Goal: Information Seeking & Learning: Understand process/instructions

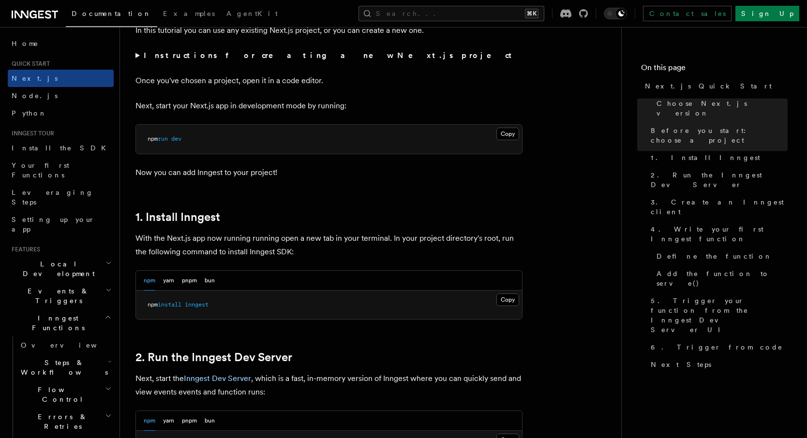
scroll to position [372, 0]
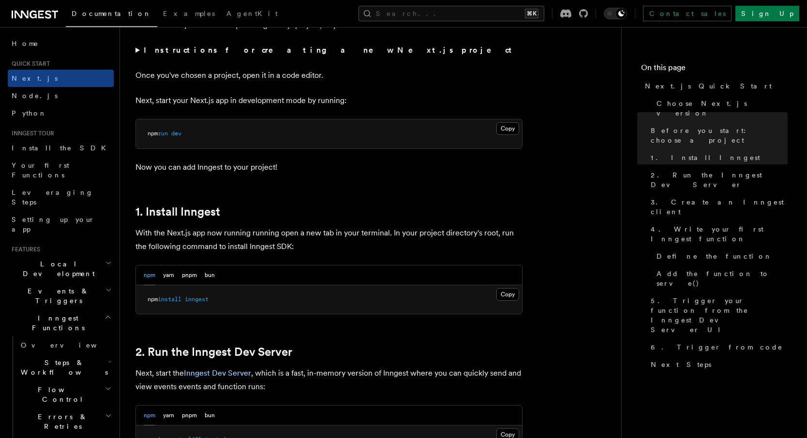
click at [265, 106] on p "Next, start your Next.js app in development mode by running:" at bounding box center [328, 101] width 387 height 14
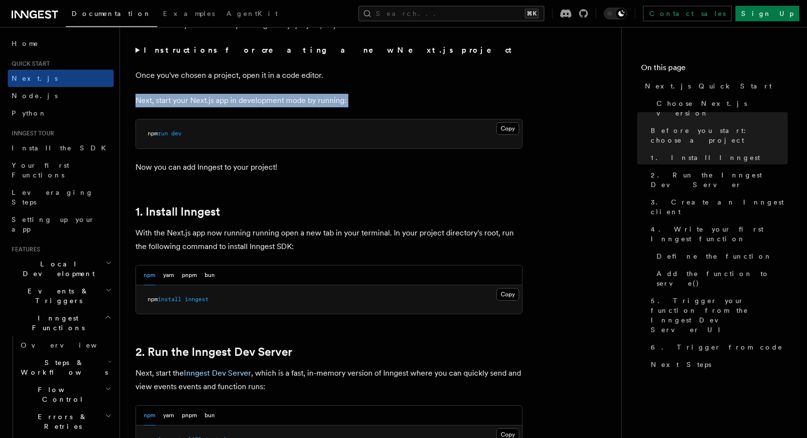
click at [265, 106] on p "Next, start your Next.js app in development mode by running:" at bounding box center [328, 101] width 387 height 14
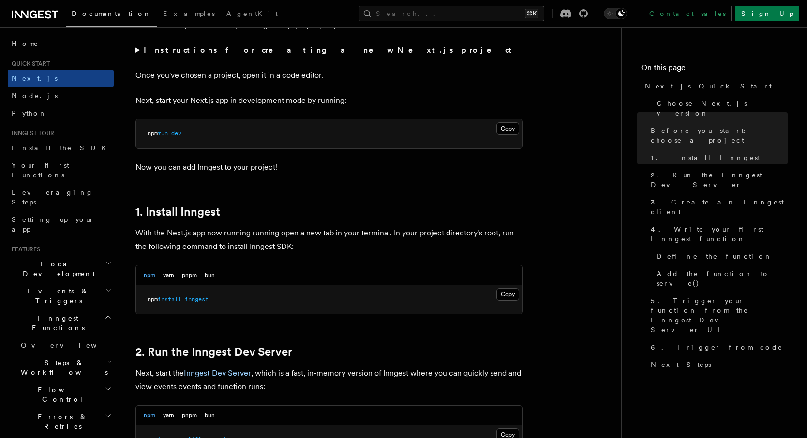
click at [251, 244] on p "With the Next.js app now running running open a new tab in your terminal. In yo…" at bounding box center [328, 239] width 387 height 27
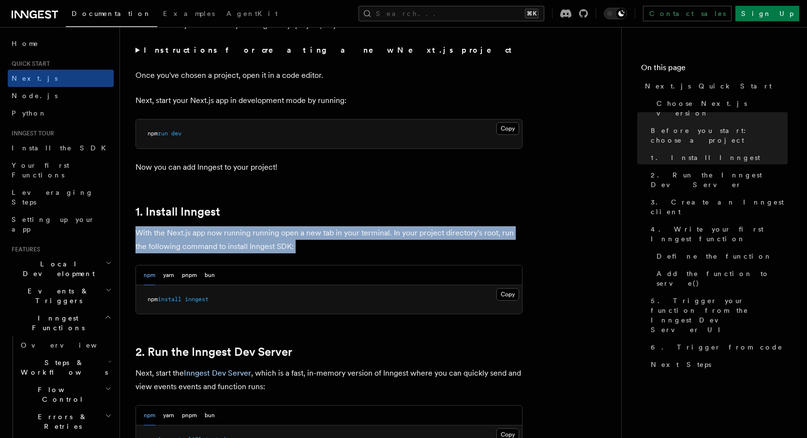
click at [251, 244] on p "With the Next.js app now running running open a new tab in your terminal. In yo…" at bounding box center [328, 239] width 387 height 27
click at [251, 232] on p "With the Next.js app now running running open a new tab in your terminal. In yo…" at bounding box center [328, 239] width 387 height 27
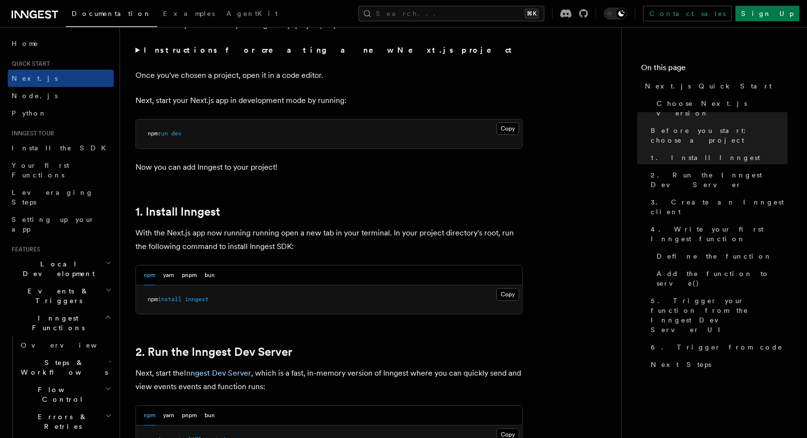
click at [239, 171] on p "Now you can add Inngest to your project!" at bounding box center [328, 168] width 387 height 14
click at [256, 169] on p "Now you can add Inngest to your project!" at bounding box center [328, 168] width 387 height 14
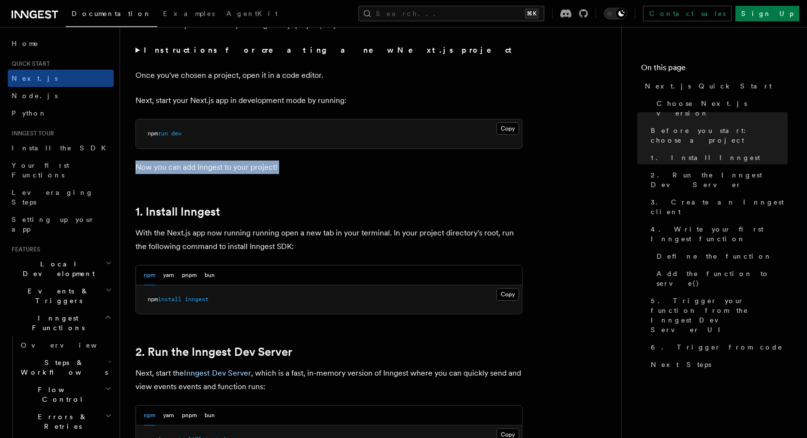
click at [264, 167] on p "Now you can add Inngest to your project!" at bounding box center [328, 168] width 387 height 14
drag, startPoint x: 279, startPoint y: 167, endPoint x: 133, endPoint y: 168, distance: 145.6
click at [206, 229] on p "With the Next.js app now running running open a new tab in your terminal. In yo…" at bounding box center [328, 239] width 387 height 27
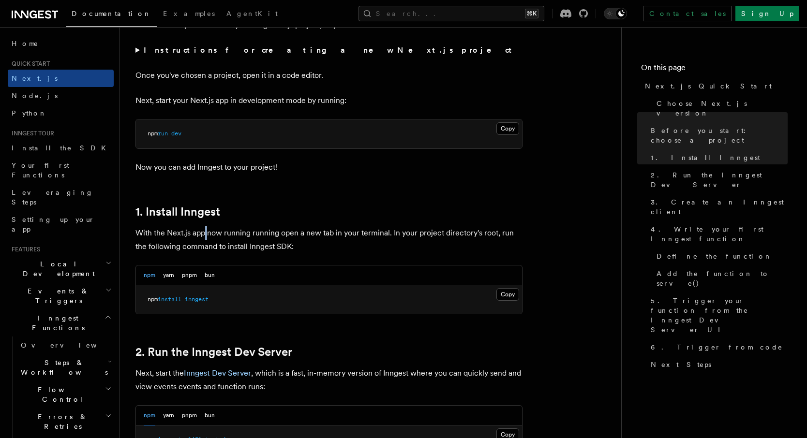
click at [206, 229] on p "With the Next.js app now running running open a new tab in your terminal. In yo…" at bounding box center [328, 239] width 387 height 27
click at [216, 231] on p "With the Next.js app now running running open a new tab in your terminal. In yo…" at bounding box center [328, 239] width 387 height 27
click at [235, 231] on p "With the Next.js app now running running open a new tab in your terminal. In yo…" at bounding box center [328, 239] width 387 height 27
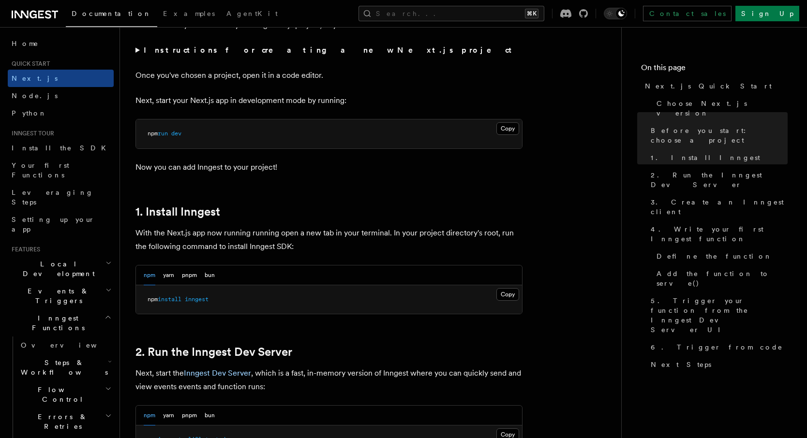
click at [276, 231] on p "With the Next.js app now running running open a new tab in your terminal. In yo…" at bounding box center [328, 239] width 387 height 27
click at [286, 231] on p "With the Next.js app now running running open a new tab in your terminal. In yo…" at bounding box center [328, 239] width 387 height 27
click at [339, 232] on p "With the Next.js app now running running open a new tab in your terminal. In yo…" at bounding box center [328, 239] width 387 height 27
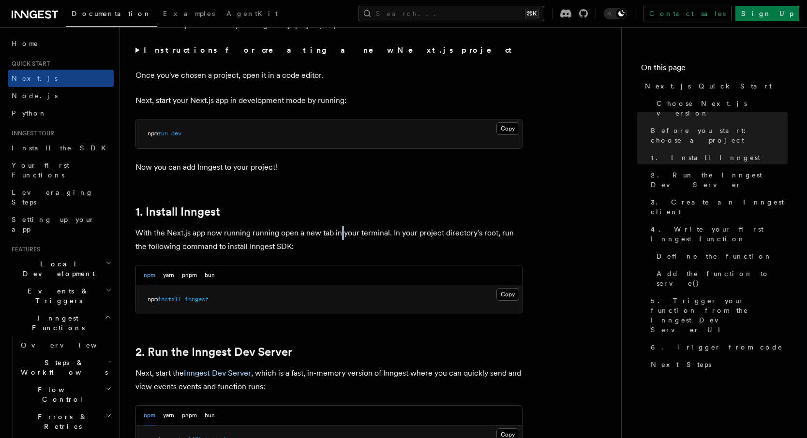
click at [339, 232] on p "With the Next.js app now running running open a new tab in your terminal. In yo…" at bounding box center [328, 239] width 387 height 27
click at [349, 233] on p "With the Next.js app now running running open a new tab in your terminal. In yo…" at bounding box center [328, 239] width 387 height 27
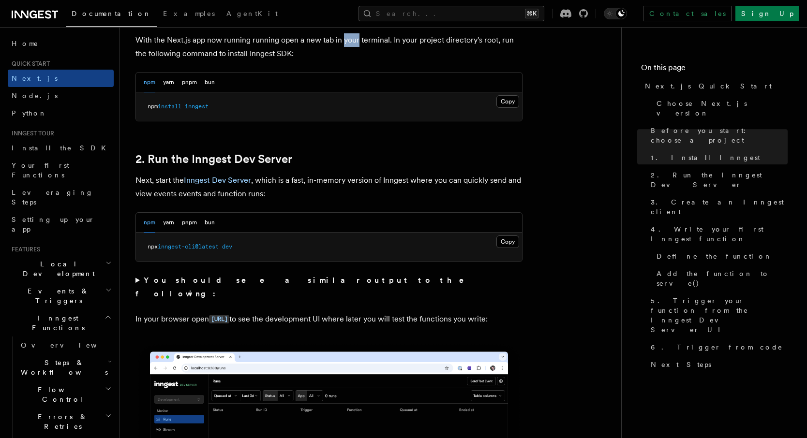
scroll to position [583, 0]
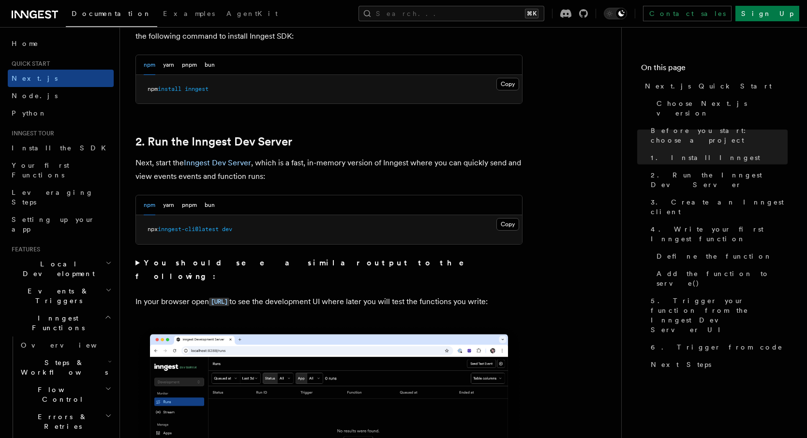
click at [308, 159] on p "Next, start the Inngest Dev Server , which is a fast, in-memory version of Inng…" at bounding box center [328, 169] width 387 height 27
click at [305, 161] on p "Next, start the Inngest Dev Server , which is a fast, in-memory version of Inng…" at bounding box center [328, 169] width 387 height 27
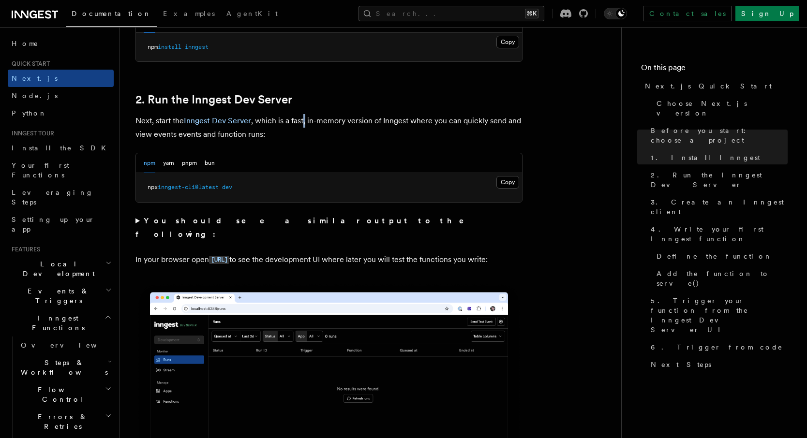
scroll to position [627, 0]
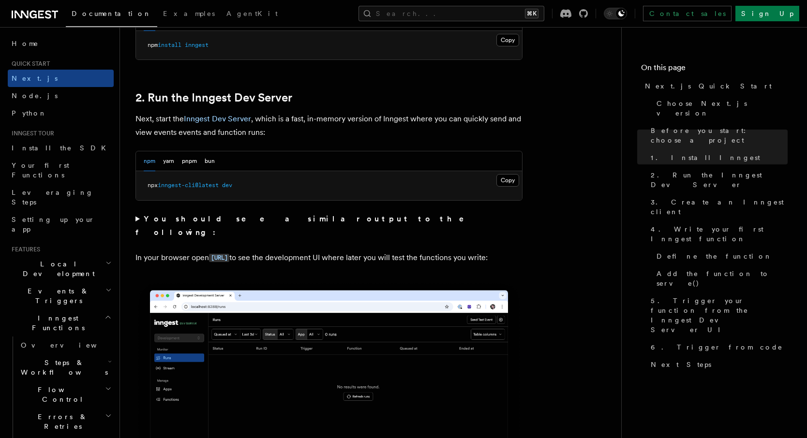
click at [140, 218] on summary "You should see a similar output to the following:" at bounding box center [328, 225] width 387 height 27
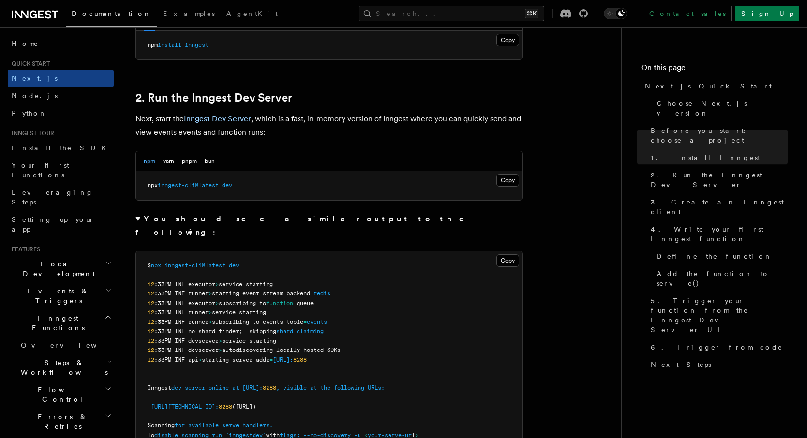
click at [140, 218] on summary "You should see a similar output to the following:" at bounding box center [328, 225] width 387 height 27
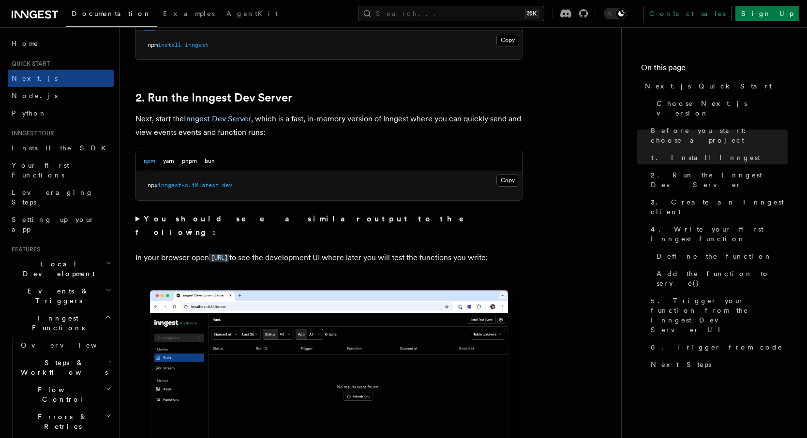
click at [136, 217] on summary "You should see a similar output to the following:" at bounding box center [328, 225] width 387 height 27
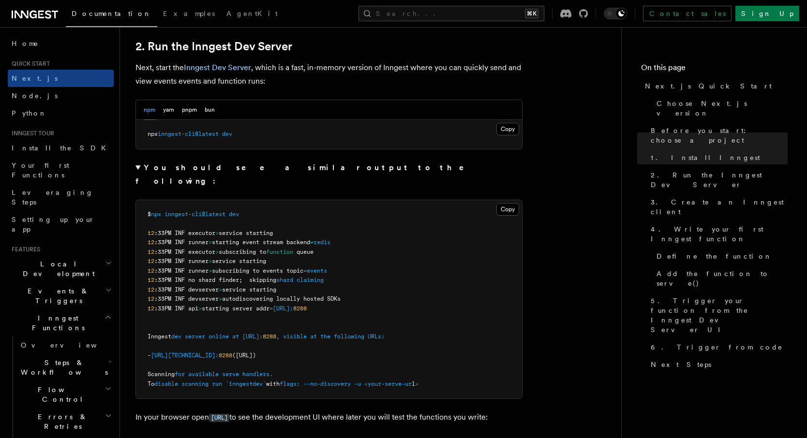
scroll to position [679, 0]
drag, startPoint x: 223, startPoint y: 135, endPoint x: 163, endPoint y: 131, distance: 60.6
click at [163, 131] on span "inngest-cli@latest" at bounding box center [188, 133] width 61 height 7
copy span "inngest-cli@latest"
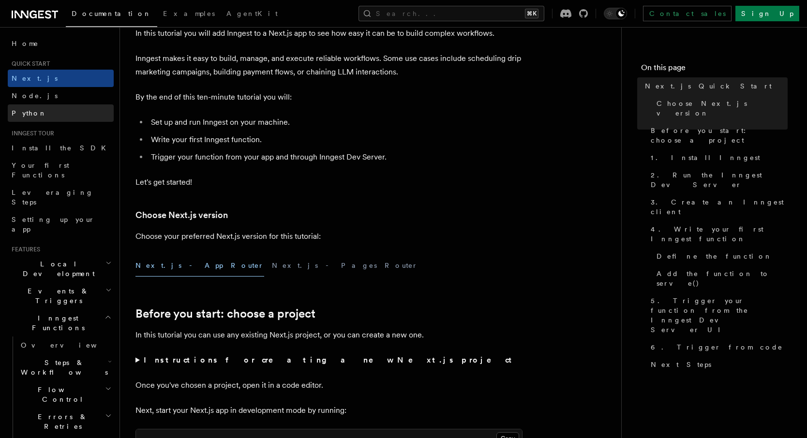
scroll to position [0, 0]
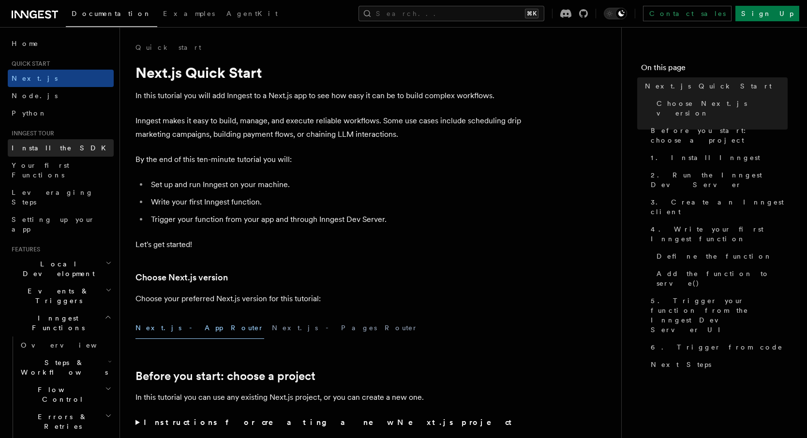
click at [74, 149] on link "Install the SDK" at bounding box center [61, 147] width 106 height 17
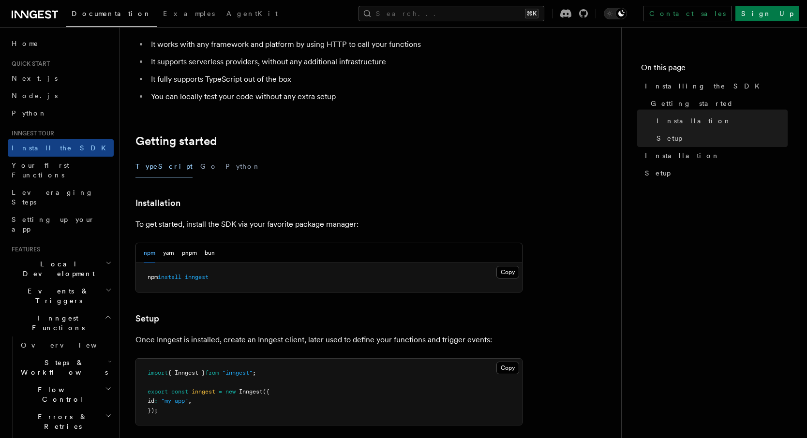
scroll to position [100, 0]
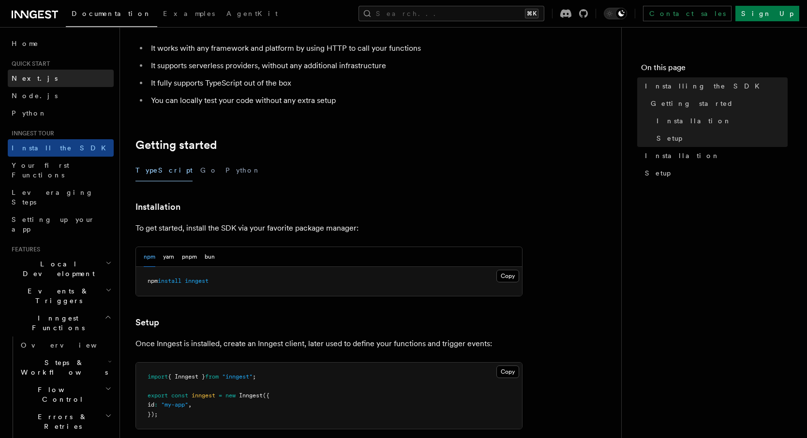
click at [63, 81] on link "Next.js" at bounding box center [61, 78] width 106 height 17
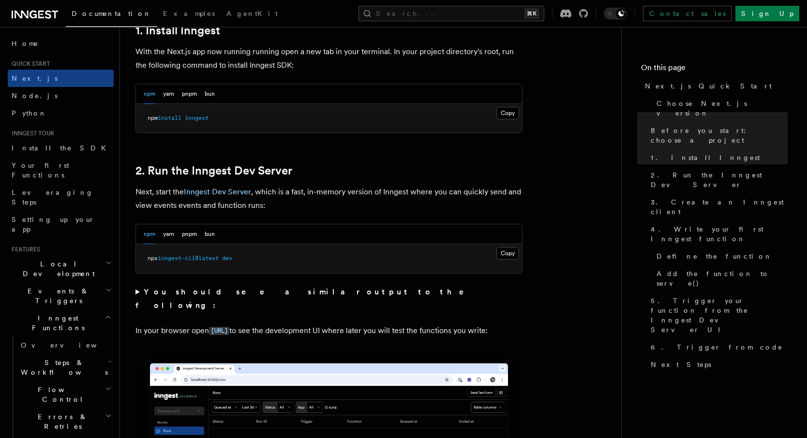
scroll to position [578, 0]
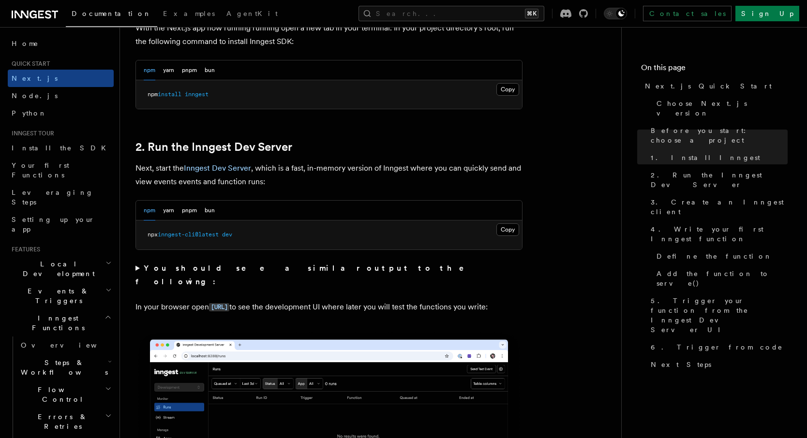
click at [343, 300] on p "In your browser open [URL] to see the development UI where later you will test …" at bounding box center [328, 307] width 387 height 14
click at [304, 300] on p "In your browser open [URL] to see the development UI where later you will test …" at bounding box center [328, 307] width 387 height 14
click at [329, 300] on p "In your browser open [URL] to see the development UI where later you will test …" at bounding box center [328, 307] width 387 height 14
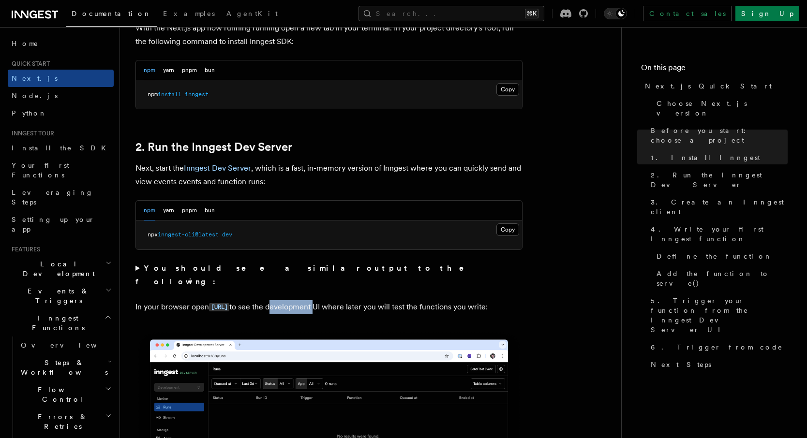
click at [329, 300] on p "In your browser open [URL] to see the development UI where later you will test …" at bounding box center [328, 307] width 387 height 14
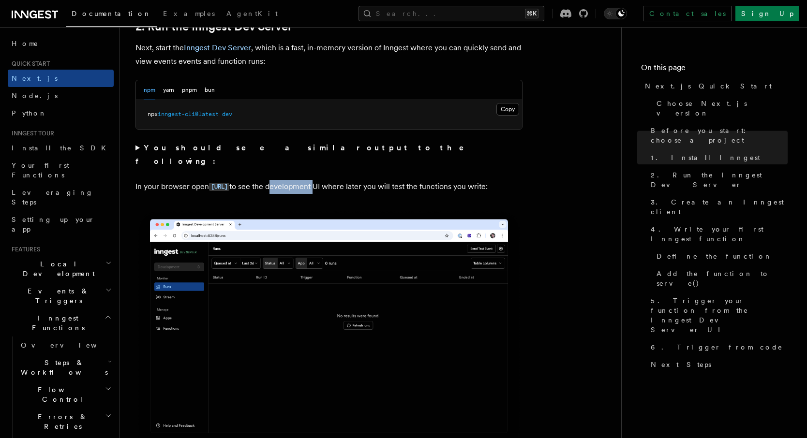
scroll to position [724, 0]
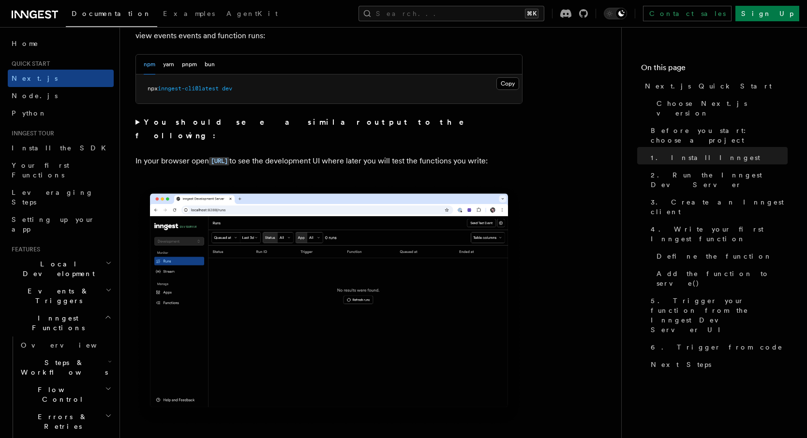
click at [163, 154] on p "In your browser open [URL] to see the development UI where later you will test …" at bounding box center [328, 161] width 387 height 14
click at [218, 89] on span "inngest-cli@latest" at bounding box center [188, 88] width 61 height 7
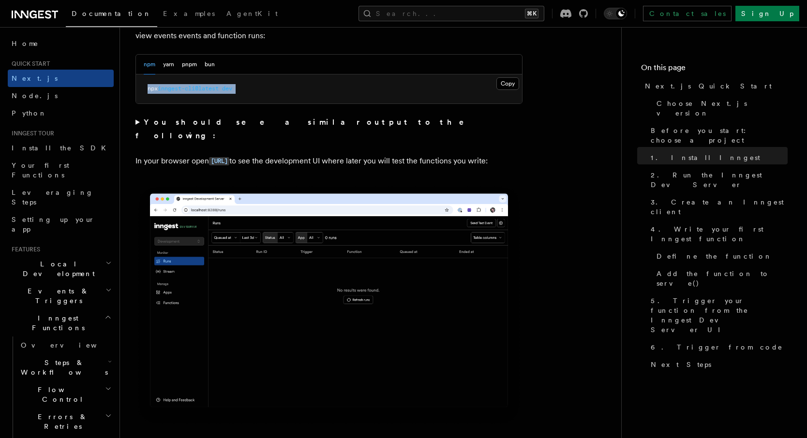
copy div "npx inngest-cli@latest dev"
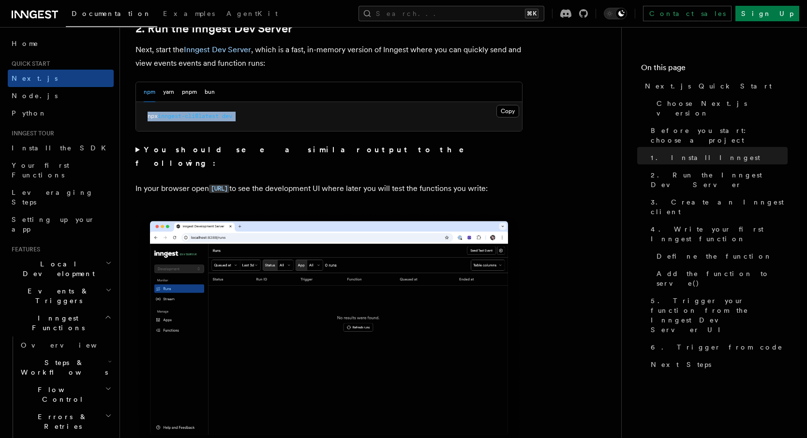
scroll to position [675, 0]
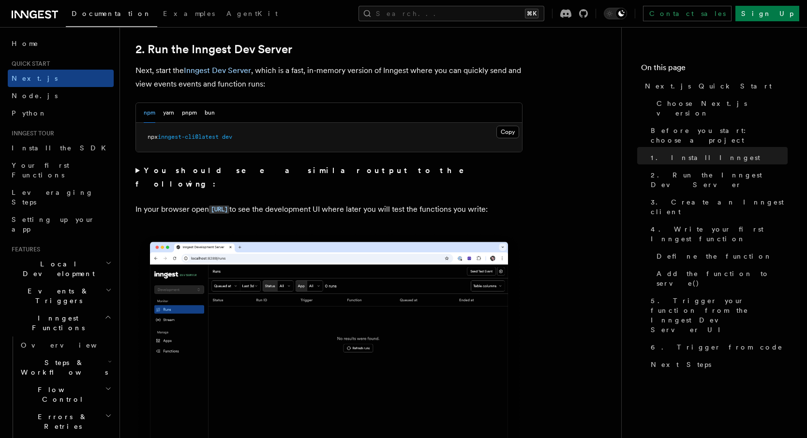
click at [330, 203] on p "In your browser open [URL] to see the development UI where later you will test …" at bounding box center [328, 210] width 387 height 14
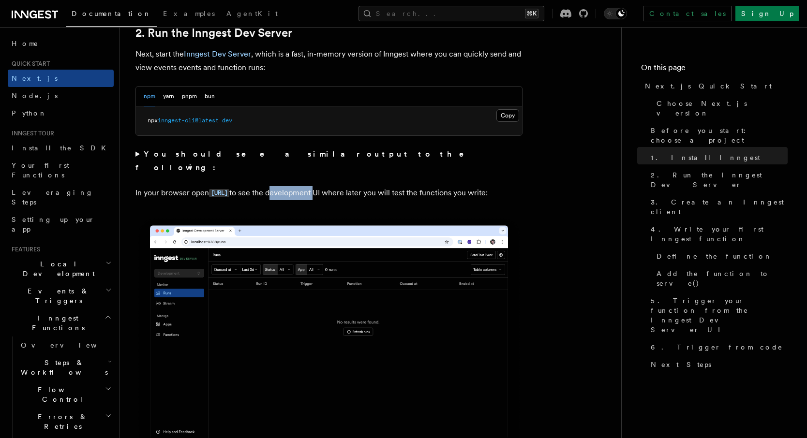
scroll to position [691, 0]
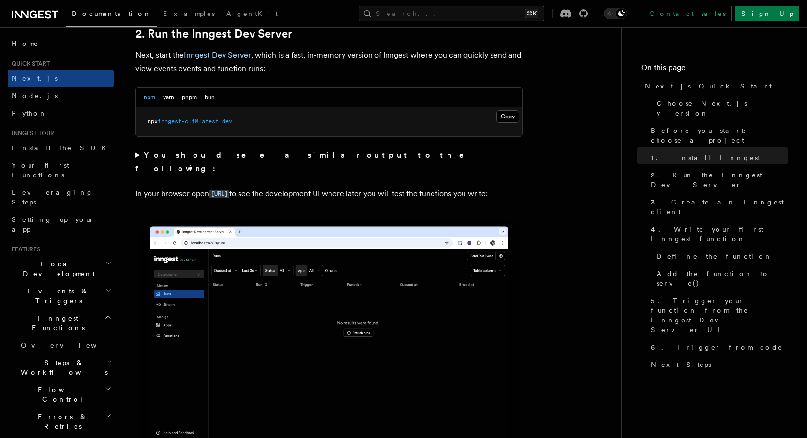
click at [444, 187] on p "In your browser open [URL] to see the development UI where later you will test …" at bounding box center [328, 194] width 387 height 14
click at [458, 187] on p "In your browser open [URL] to see the development UI where later you will test …" at bounding box center [328, 194] width 387 height 14
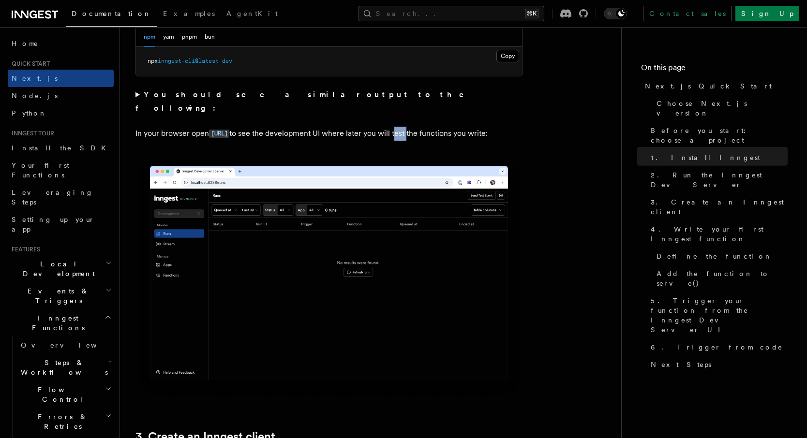
scroll to position [753, 0]
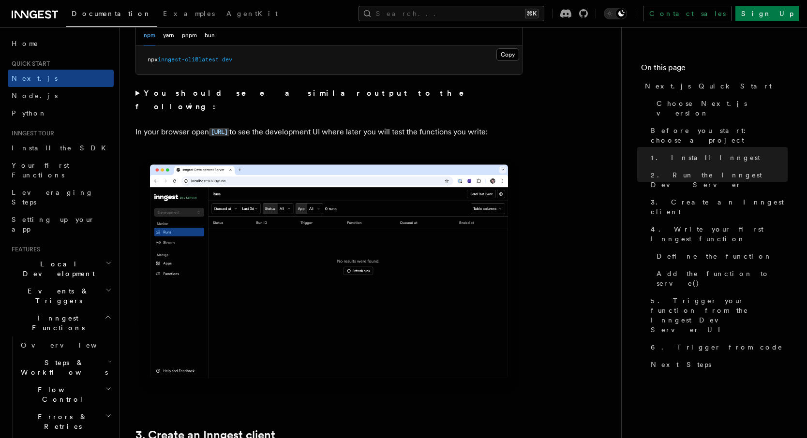
click at [301, 125] on p "In your browser open [URL] to see the development UI where later you will test …" at bounding box center [328, 132] width 387 height 14
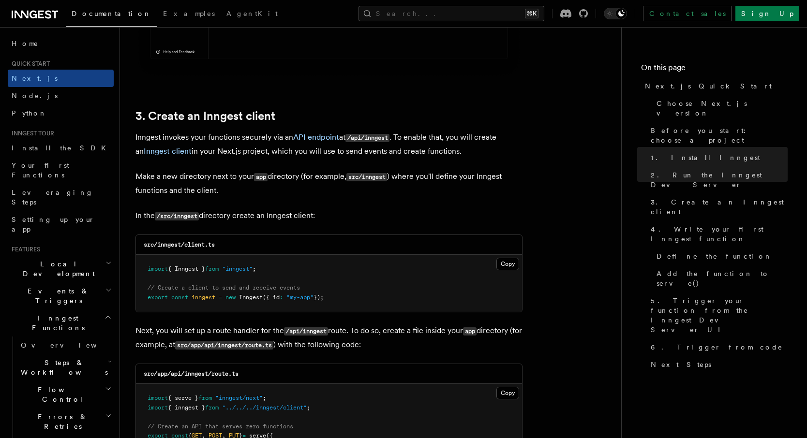
scroll to position [1074, 0]
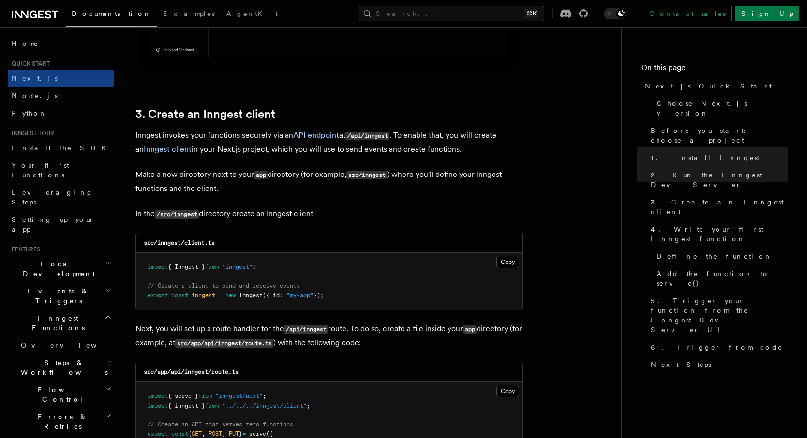
click at [253, 137] on p "Inngest invokes your functions securely via an API endpoint at /api/inngest . T…" at bounding box center [328, 143] width 387 height 28
click at [279, 139] on p "Inngest invokes your functions securely via an API endpoint at /api/inngest . T…" at bounding box center [328, 143] width 387 height 28
click at [285, 148] on p "Inngest invokes your functions securely via an API endpoint at /api/inngest . T…" at bounding box center [328, 143] width 387 height 28
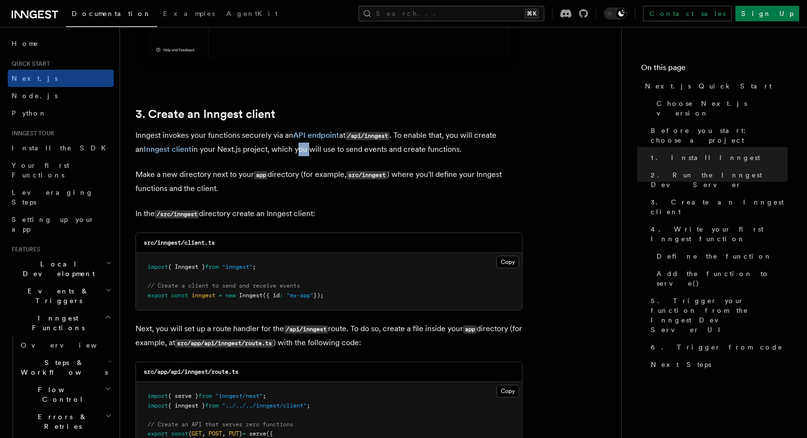
click at [285, 148] on p "Inngest invokes your functions securely via an API endpoint at /api/inngest . T…" at bounding box center [328, 143] width 387 height 28
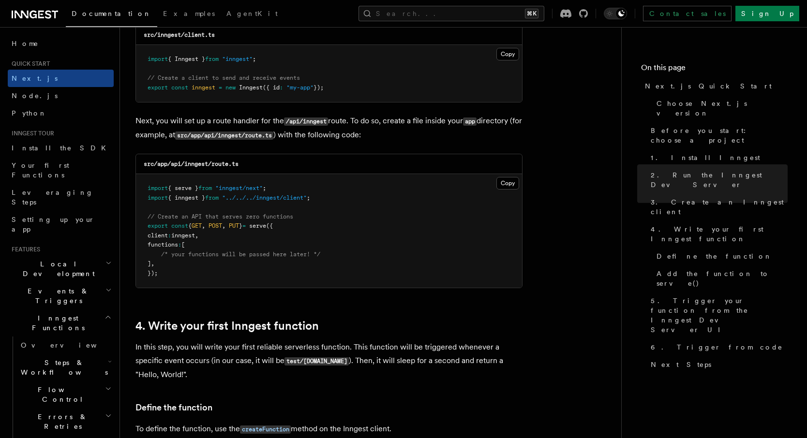
scroll to position [1303, 0]
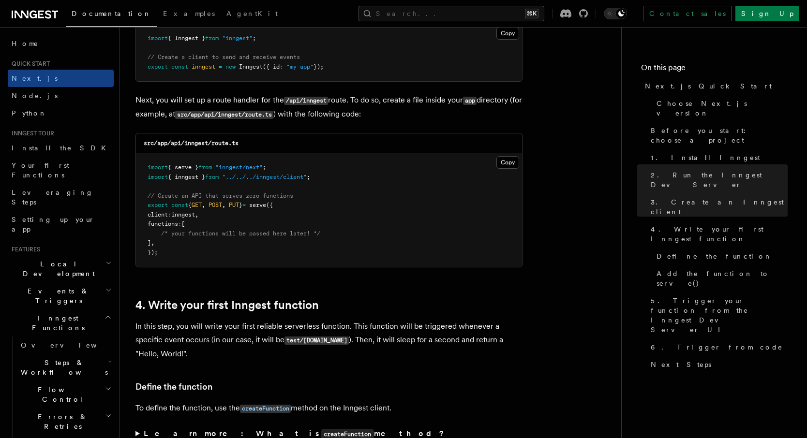
click at [308, 325] on p "In this step, you will write your first reliable serverless function. This func…" at bounding box center [328, 340] width 387 height 41
click at [340, 328] on p "In this step, you will write your first reliable serverless function. This func…" at bounding box center [328, 340] width 387 height 41
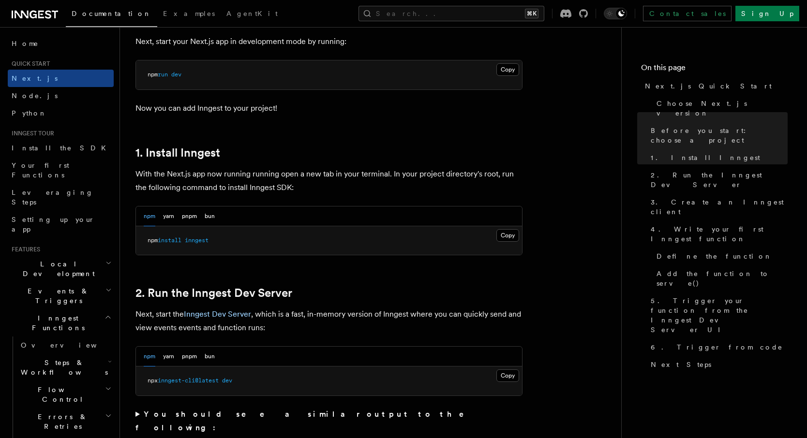
scroll to position [427, 0]
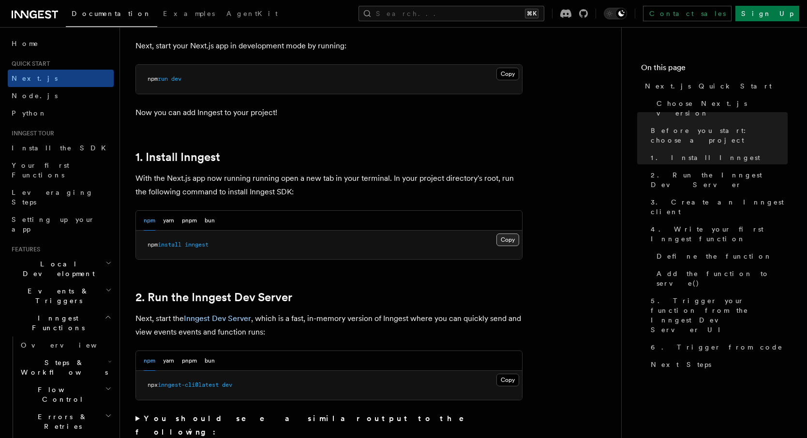
click at [507, 241] on button "Copy Copied" at bounding box center [507, 240] width 23 height 13
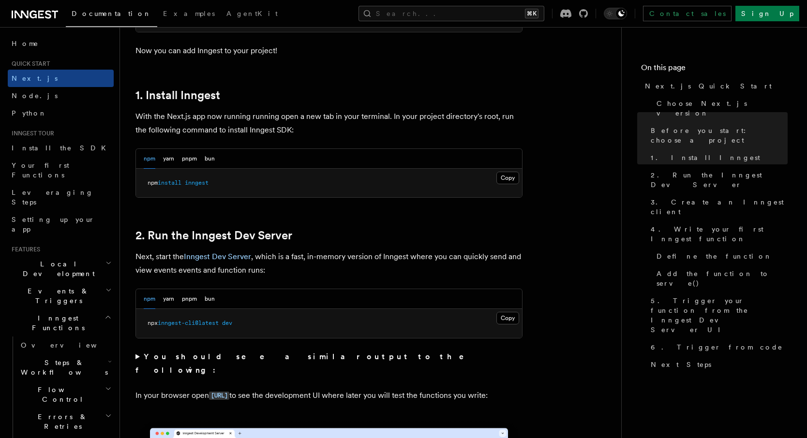
scroll to position [489, 0]
click at [276, 116] on p "With the Next.js app now running running open a new tab in your terminal. In yo…" at bounding box center [328, 122] width 387 height 27
click at [280, 116] on p "With the Next.js app now running running open a new tab in your terminal. In yo…" at bounding box center [328, 122] width 387 height 27
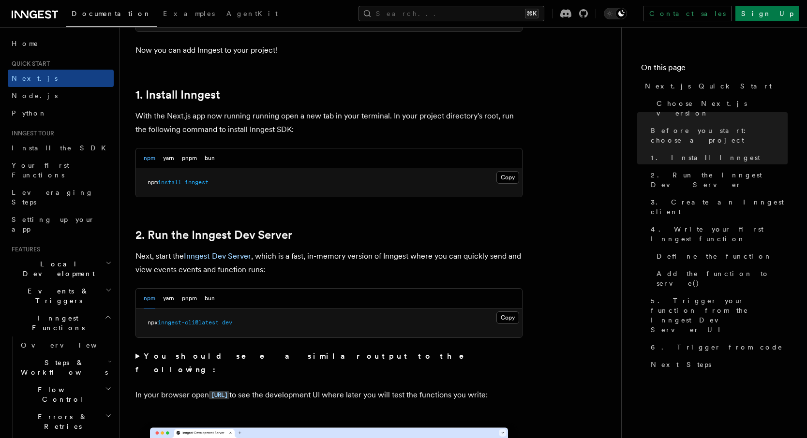
click at [253, 116] on p "With the Next.js app now running running open a new tab in your terminal. In yo…" at bounding box center [328, 122] width 387 height 27
click at [237, 115] on p "With the Next.js app now running running open a new tab in your terminal. In yo…" at bounding box center [328, 122] width 387 height 27
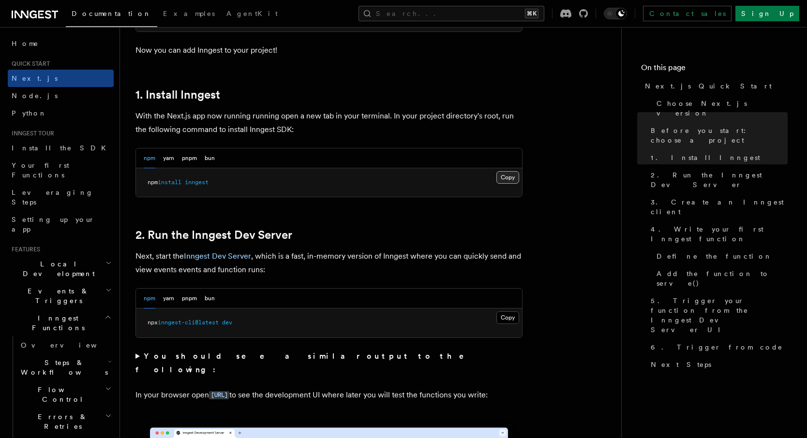
click at [505, 173] on button "Copy Copied" at bounding box center [507, 177] width 23 height 13
click at [320, 262] on p "Next, start the Inngest Dev Server , which is a fast, in-memory version of Inng…" at bounding box center [328, 263] width 387 height 27
click at [288, 258] on p "Next, start the Inngest Dev Server , which is a fast, in-memory version of Inng…" at bounding box center [328, 263] width 387 height 27
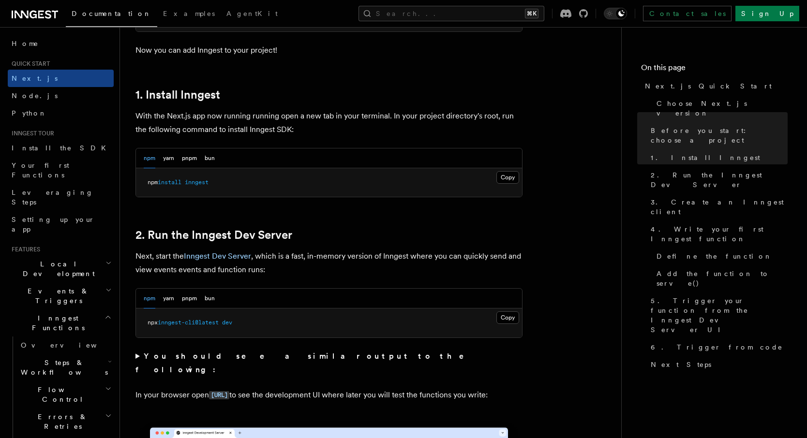
click at [269, 257] on p "Next, start the Inngest Dev Server , which is a fast, in-memory version of Inng…" at bounding box center [328, 263] width 387 height 27
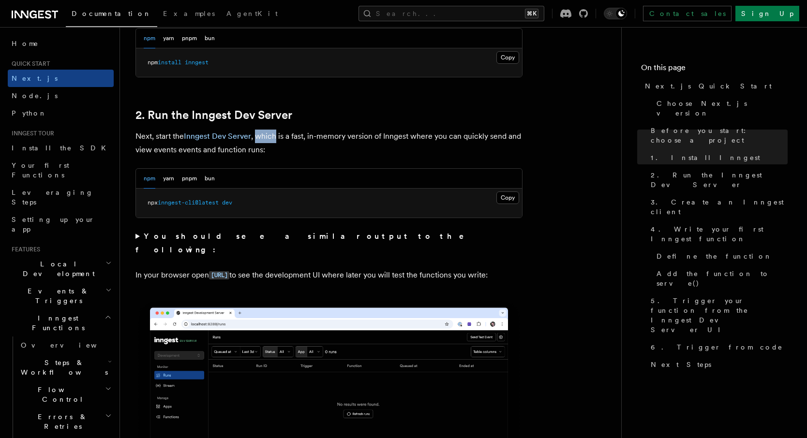
scroll to position [620, 0]
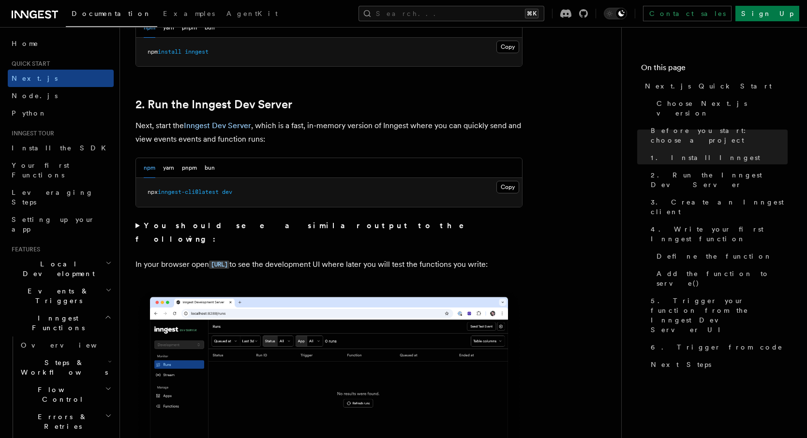
click at [136, 222] on summary "You should see a similar output to the following:" at bounding box center [328, 232] width 387 height 27
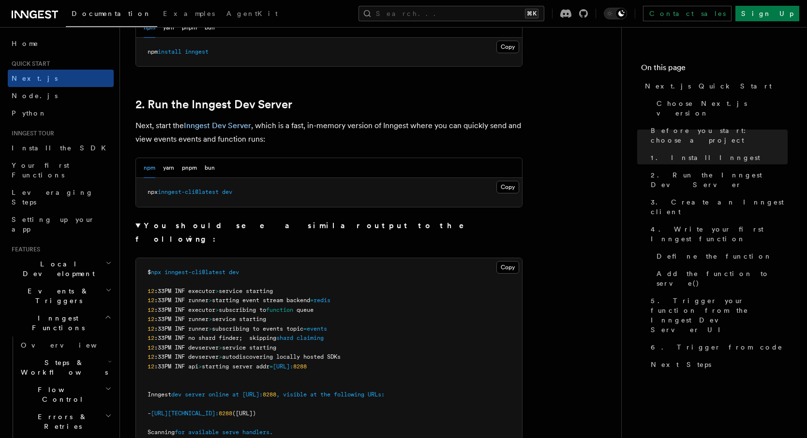
click at [136, 222] on summary "You should see a similar output to the following:" at bounding box center [328, 232] width 387 height 27
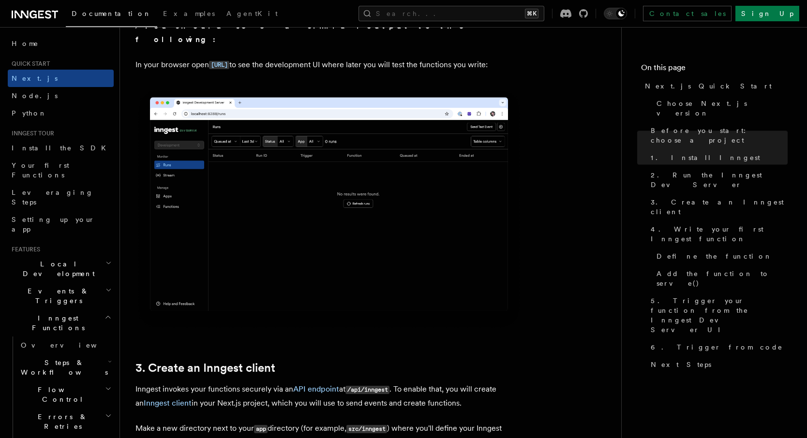
scroll to position [925, 0]
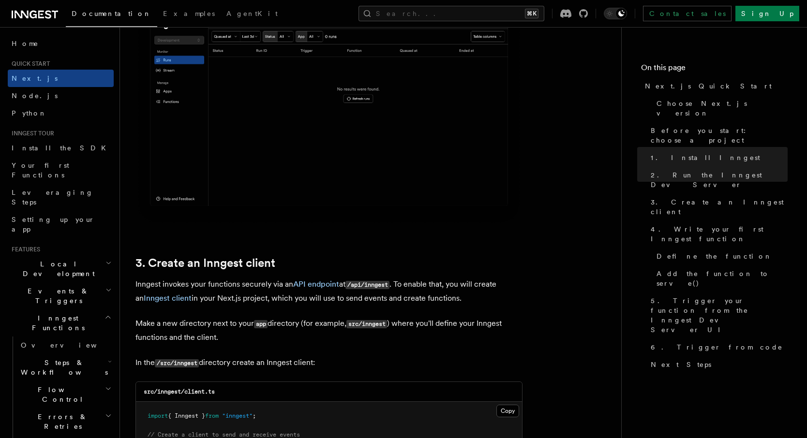
click at [361, 286] on code "/api/inngest" at bounding box center [367, 285] width 44 height 8
click at [389, 286] on code "/api/inngest" at bounding box center [367, 285] width 44 height 8
click at [385, 286] on code "/api/inngest" at bounding box center [367, 285] width 44 height 8
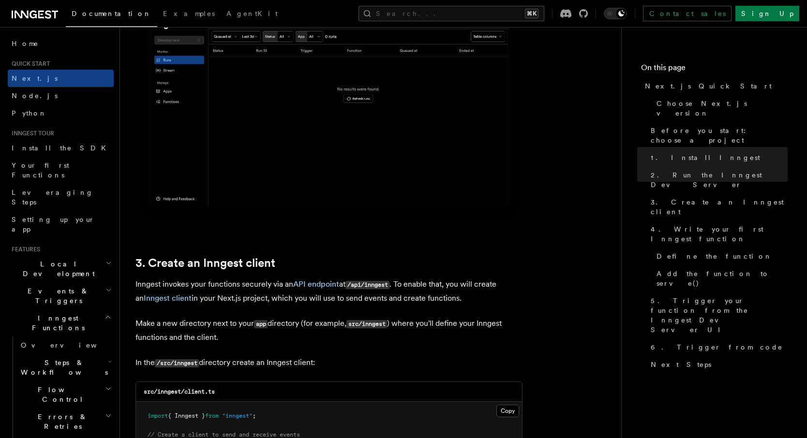
click at [358, 284] on code "/api/inngest" at bounding box center [367, 285] width 44 height 8
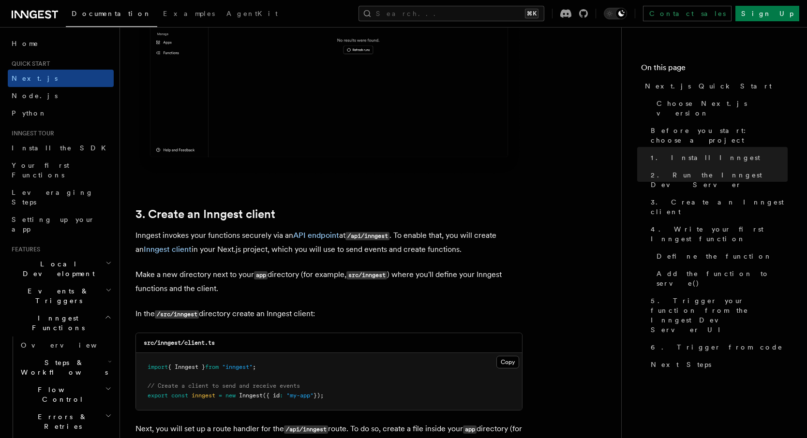
scroll to position [975, 0]
click at [260, 237] on p "Inngest invokes your functions securely via an API endpoint at /api/inngest . T…" at bounding box center [328, 242] width 387 height 28
click at [287, 237] on p "Inngest invokes your functions securely via an API endpoint at /api/inngest . T…" at bounding box center [328, 242] width 387 height 28
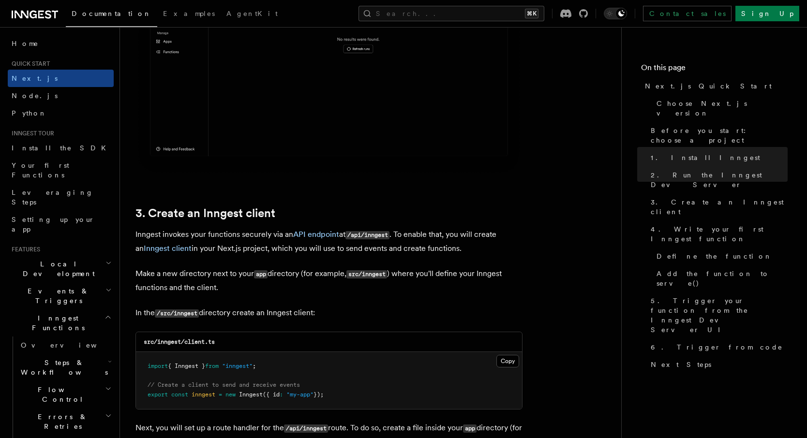
click at [421, 234] on p "Inngest invokes your functions securely via an API endpoint at /api/inngest . T…" at bounding box center [328, 242] width 387 height 28
click at [218, 249] on p "Inngest invokes your functions securely via an API endpoint at /api/inngest . T…" at bounding box center [328, 242] width 387 height 28
click at [265, 249] on p "Inngest invokes your functions securely via an API endpoint at /api/inngest . T…" at bounding box center [328, 242] width 387 height 28
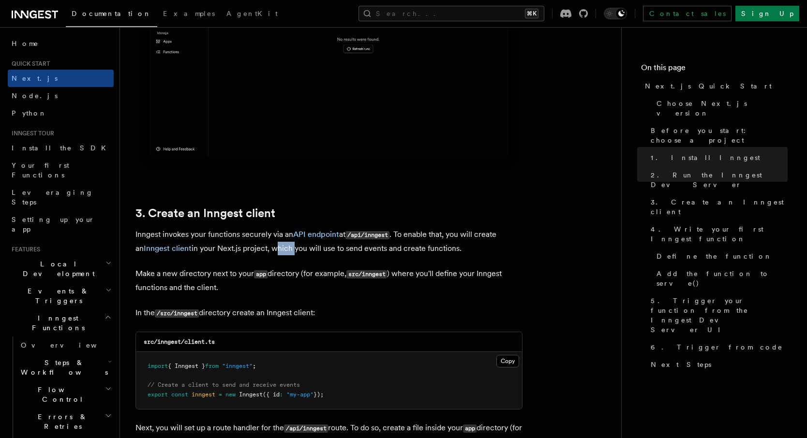
click at [265, 249] on p "Inngest invokes your functions securely via an API endpoint at /api/inngest . T…" at bounding box center [328, 242] width 387 height 28
click at [320, 249] on p "Inngest invokes your functions securely via an API endpoint at /api/inngest . T…" at bounding box center [328, 242] width 387 height 28
click at [341, 249] on p "Inngest invokes your functions securely via an API endpoint at /api/inngest . T…" at bounding box center [328, 242] width 387 height 28
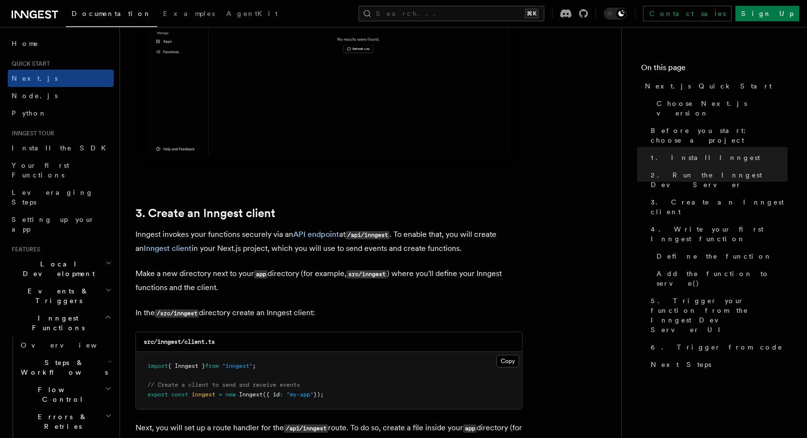
click at [367, 276] on code "src/inngest" at bounding box center [366, 274] width 41 height 8
click at [352, 276] on code "src/inngest" at bounding box center [366, 274] width 41 height 8
click at [377, 279] on code "src/inngest" at bounding box center [366, 274] width 41 height 8
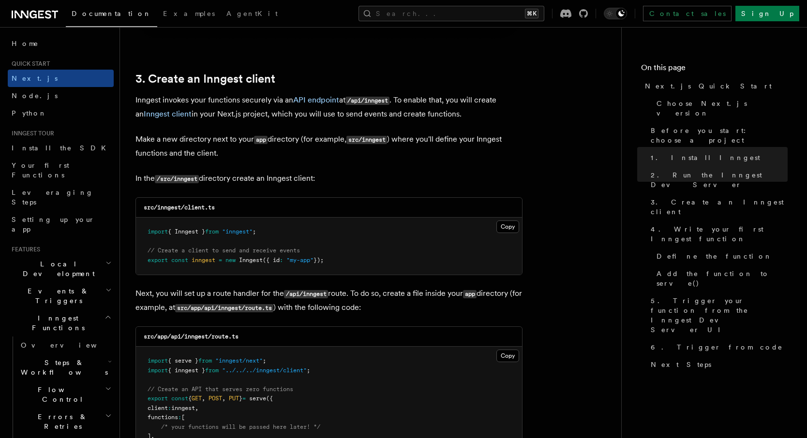
scroll to position [1124, 0]
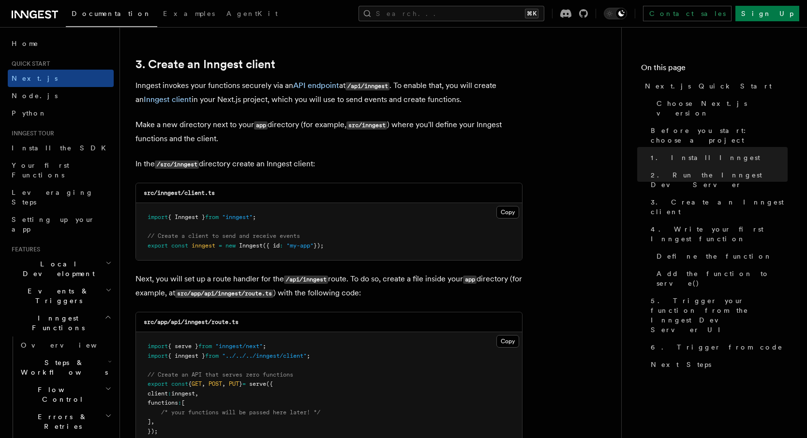
drag, startPoint x: 335, startPoint y: 247, endPoint x: 136, endPoint y: 219, distance: 200.8
click at [136, 219] on pre "import { Inngest } from "inngest" ; // Create a client to send and receive even…" at bounding box center [329, 231] width 386 height 57
copy code "import { Inngest } from "inngest" ; // Create a client to send and receive even…"
click at [239, 281] on p "Next, you will set up a route handler for the /api/inngest route. To do so, cre…" at bounding box center [328, 286] width 387 height 28
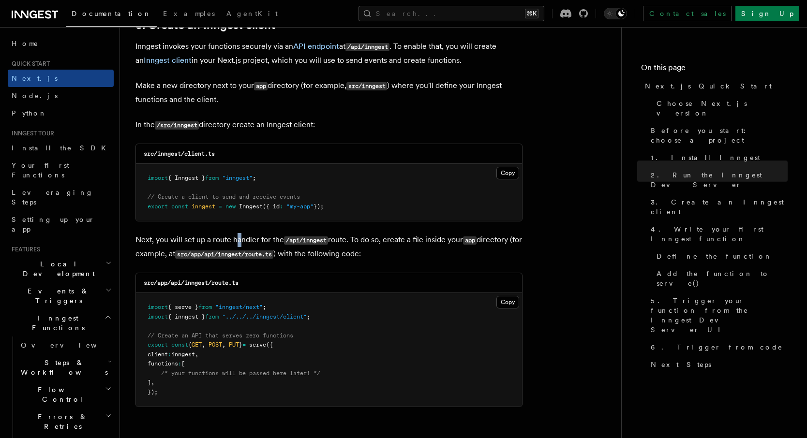
scroll to position [1164, 0]
click at [358, 237] on p "Next, you will set up a route handler for the /api/inngest route. To do so, cre…" at bounding box center [328, 246] width 387 height 28
click at [393, 239] on p "Next, you will set up a route handler for the /api/inngest route. To do so, cre…" at bounding box center [328, 246] width 387 height 28
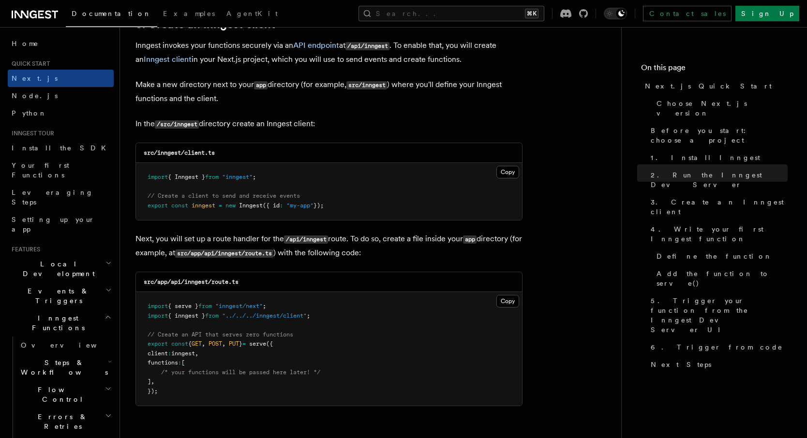
click at [437, 239] on p "Next, you will set up a route handler for the /api/inngest route. To do so, cre…" at bounding box center [328, 246] width 387 height 28
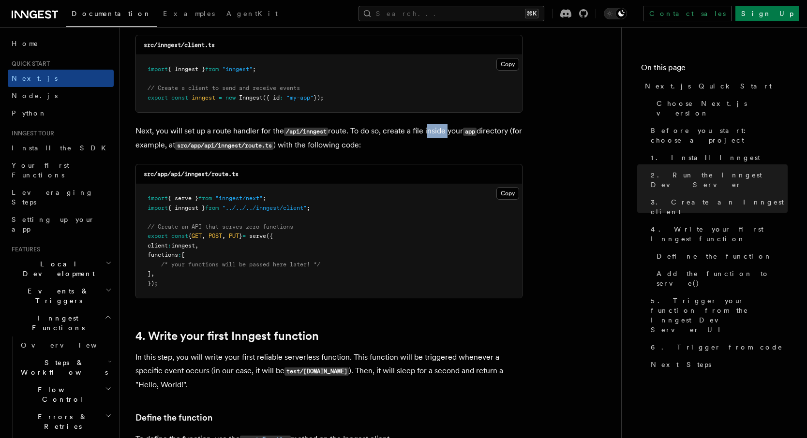
scroll to position [1274, 0]
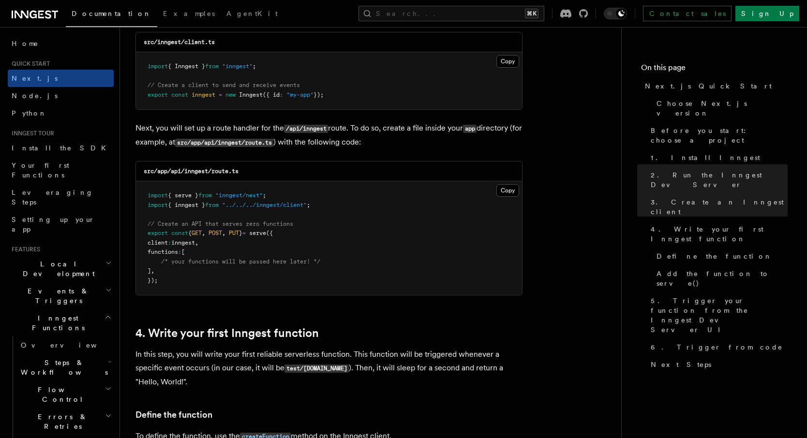
click at [265, 146] on code "src/app/api/inngest/route.ts" at bounding box center [224, 143] width 98 height 8
click at [242, 138] on p "Next, you will set up a route handler for the /api/inngest route. To do so, cre…" at bounding box center [328, 135] width 387 height 28
click at [242, 142] on code "src/app/api/inngest/route.ts" at bounding box center [224, 143] width 98 height 8
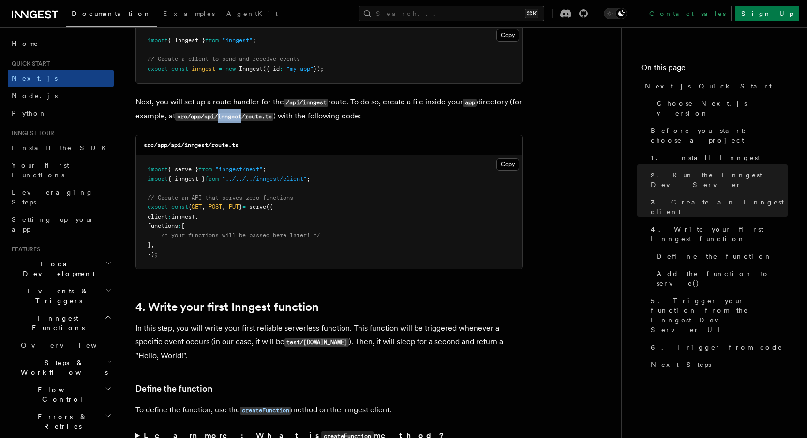
scroll to position [1306, 0]
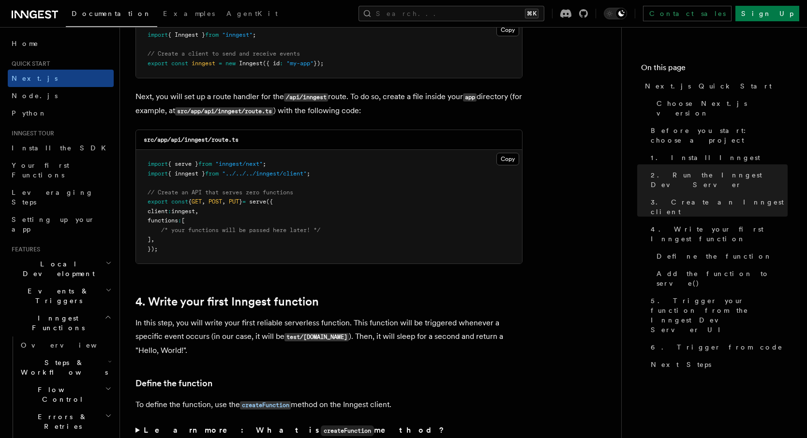
click at [226, 195] on span "// Create an API that serves zero functions" at bounding box center [221, 192] width 146 height 7
click at [202, 201] on span "GET" at bounding box center [197, 201] width 10 height 7
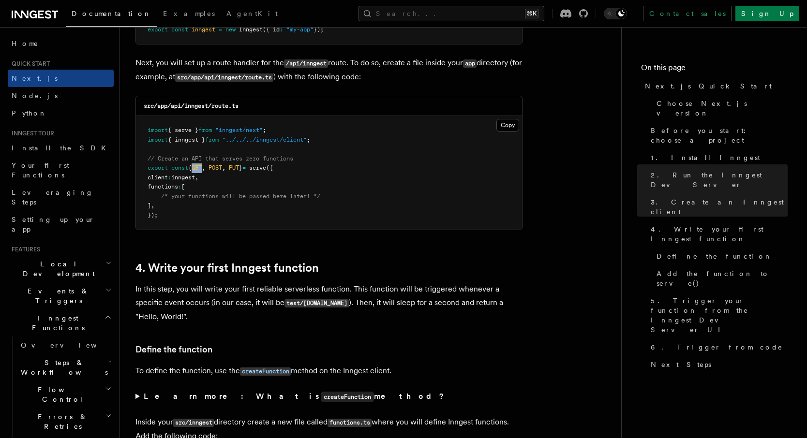
scroll to position [1324, 0]
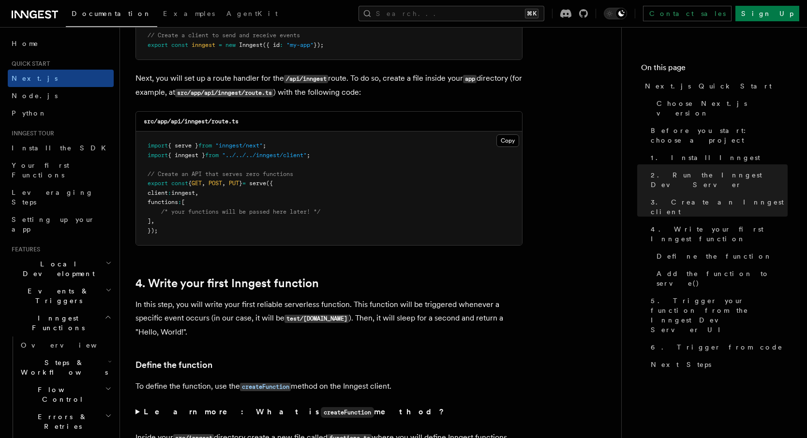
click at [205, 199] on pre "import { serve } from "inngest/next" ; import { inngest } from "../../../innges…" at bounding box center [329, 189] width 386 height 114
click at [503, 143] on button "Copy Copied" at bounding box center [507, 140] width 23 height 13
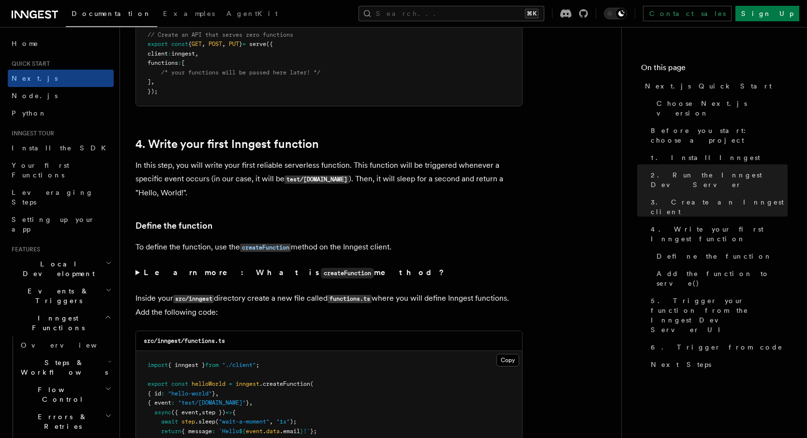
scroll to position [1488, 0]
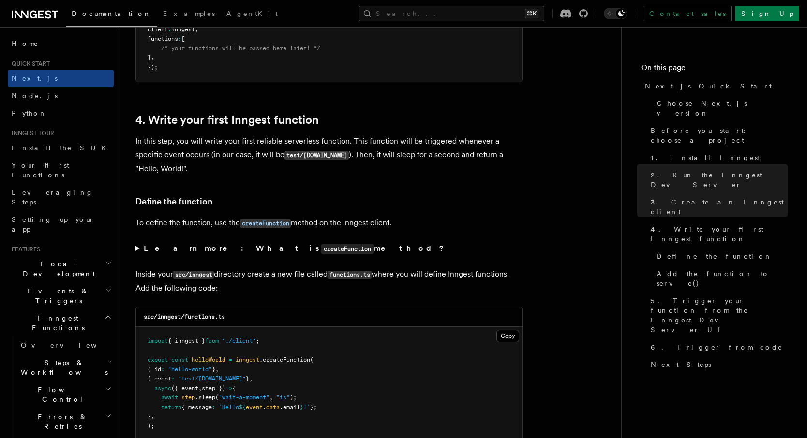
click at [302, 153] on code "test/[DOMAIN_NAME]" at bounding box center [316, 155] width 64 height 8
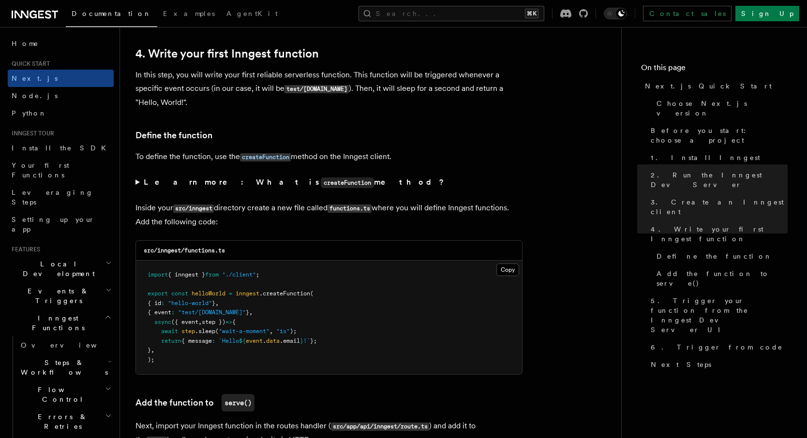
scroll to position [1555, 0]
click at [195, 212] on code "src/inngest" at bounding box center [193, 208] width 41 height 8
click at [222, 211] on p "Inside your src/inngest directory create a new file called functions.ts where y…" at bounding box center [328, 214] width 387 height 28
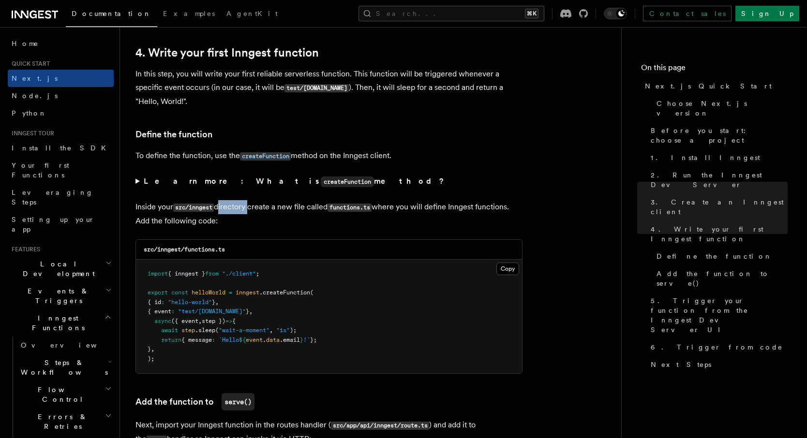
click at [222, 211] on p "Inside your src/inngest directory create a new file called functions.ts where y…" at bounding box center [328, 214] width 387 height 28
click at [442, 213] on p "Inside your src/inngest directory create a new file called functions.ts where y…" at bounding box center [328, 214] width 387 height 28
click at [465, 211] on p "Inside your src/inngest directory create a new file called functions.ts where y…" at bounding box center [328, 214] width 387 height 28
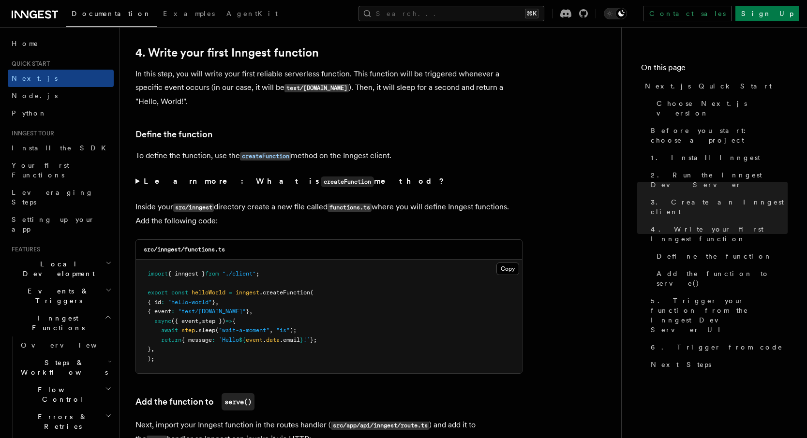
click at [211, 293] on span "helloWorld" at bounding box center [209, 292] width 34 height 7
click at [251, 294] on span "inngest" at bounding box center [248, 292] width 24 height 7
click at [195, 324] on span "({ event" at bounding box center [184, 321] width 27 height 7
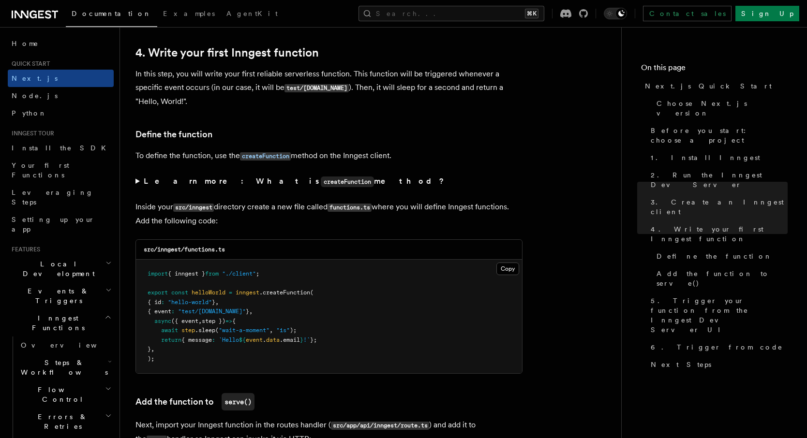
click at [195, 324] on span "({ event" at bounding box center [184, 321] width 27 height 7
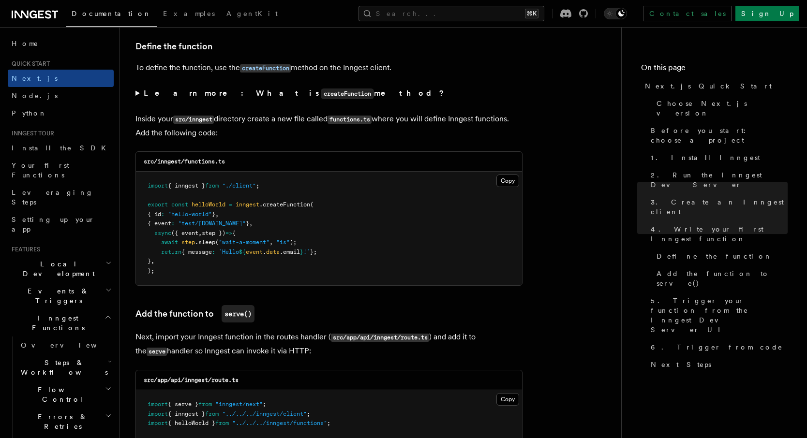
scroll to position [1683, 0]
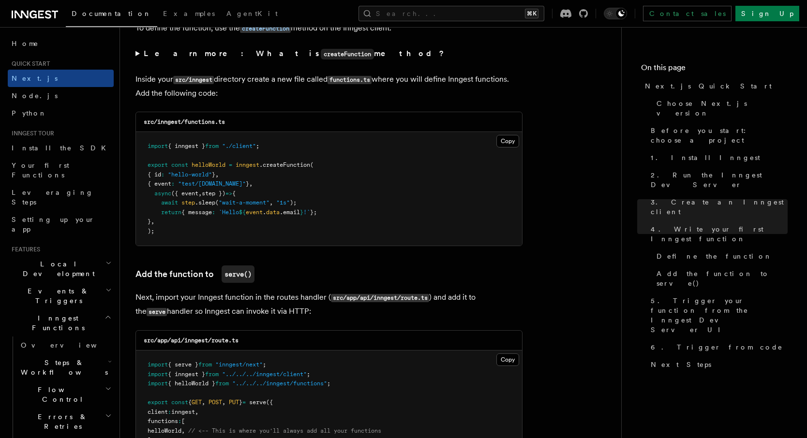
click at [195, 307] on p "Next, import your Inngest function in the routes handler ( src/app/api/inngest/…" at bounding box center [328, 305] width 387 height 28
click at [194, 296] on p "Next, import your Inngest function in the routes handler ( src/app/api/inngest/…" at bounding box center [328, 305] width 387 height 28
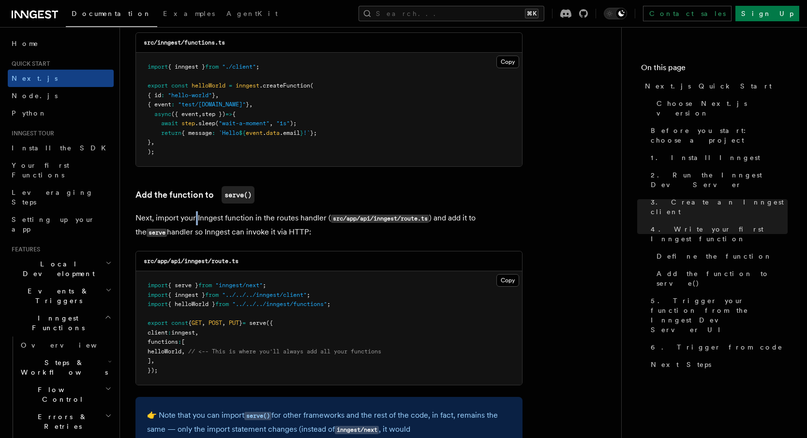
scroll to position [1776, 0]
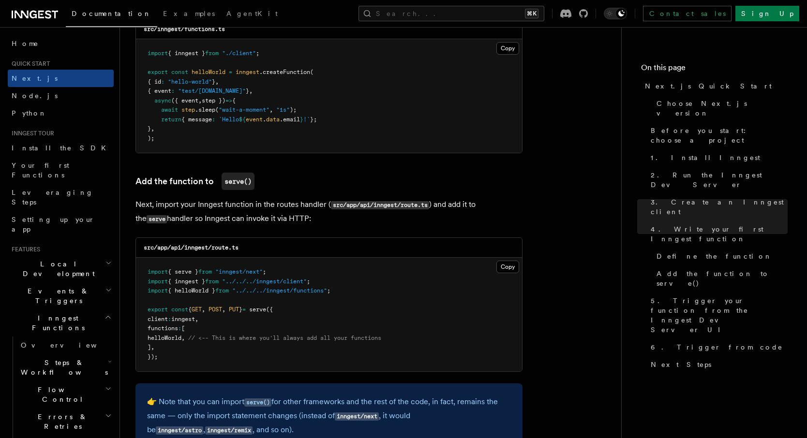
click at [171, 331] on span "functions" at bounding box center [163, 328] width 30 height 7
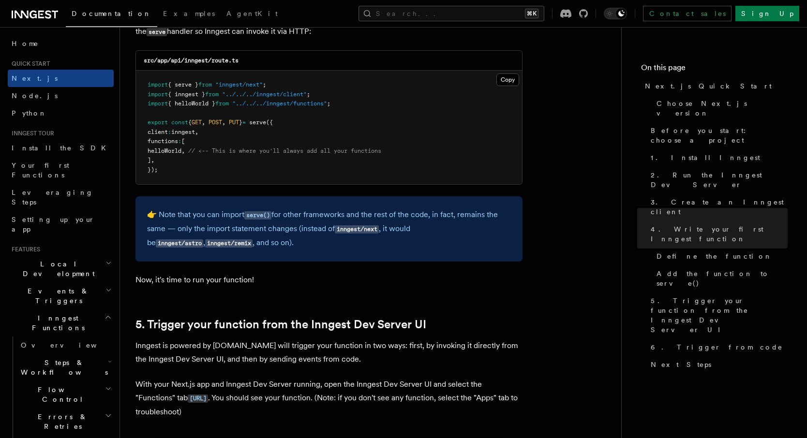
scroll to position [1968, 0]
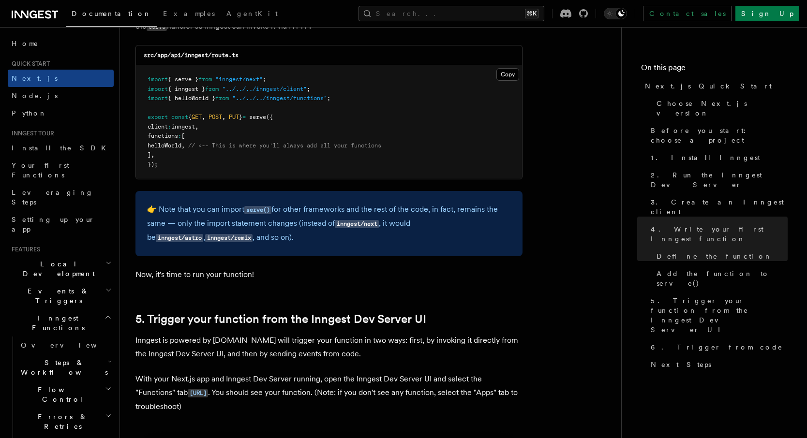
click at [224, 217] on p "👉 Note that you can import serve() for other frameworks and the rest of the cod…" at bounding box center [329, 224] width 364 height 42
click at [237, 214] on p "👉 Note that you can import serve() for other frameworks and the rest of the cod…" at bounding box center [329, 224] width 364 height 42
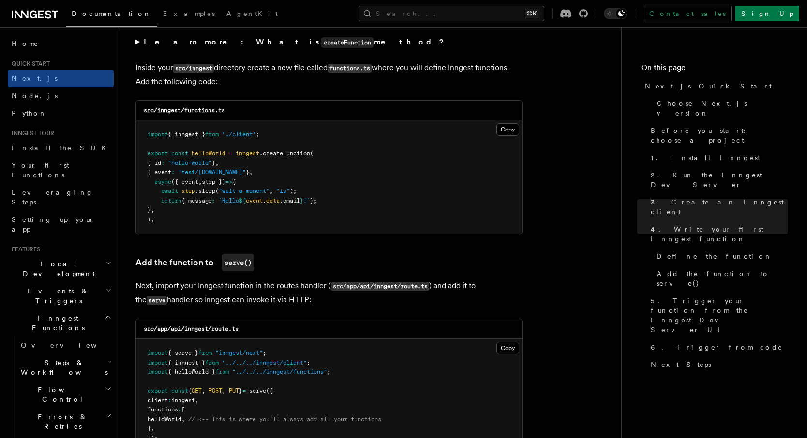
scroll to position [1685, 0]
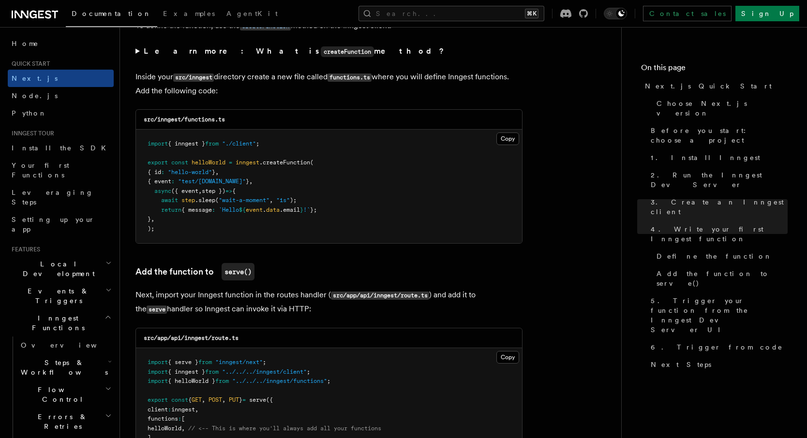
click at [272, 166] on span ".createFunction" at bounding box center [284, 162] width 51 height 7
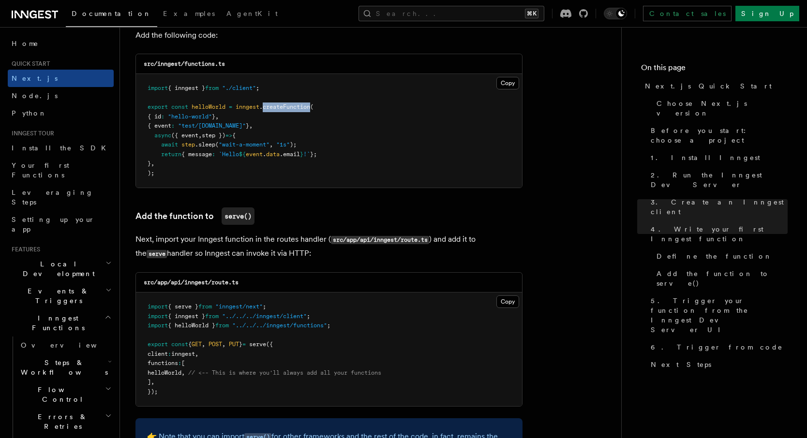
scroll to position [1748, 0]
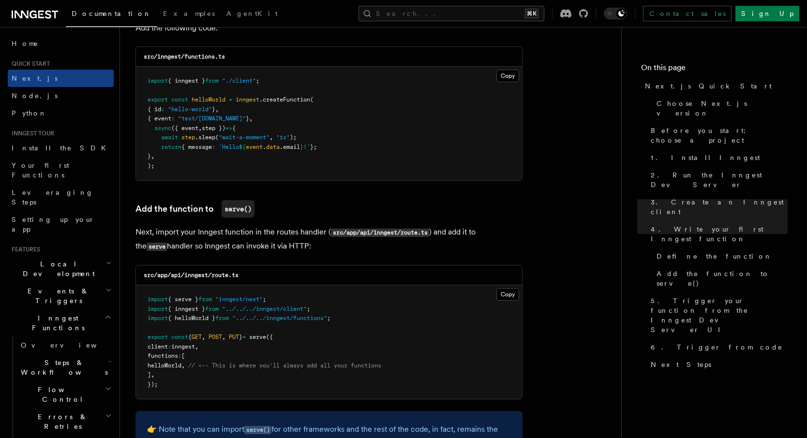
click at [219, 131] on span "step })" at bounding box center [214, 128] width 24 height 7
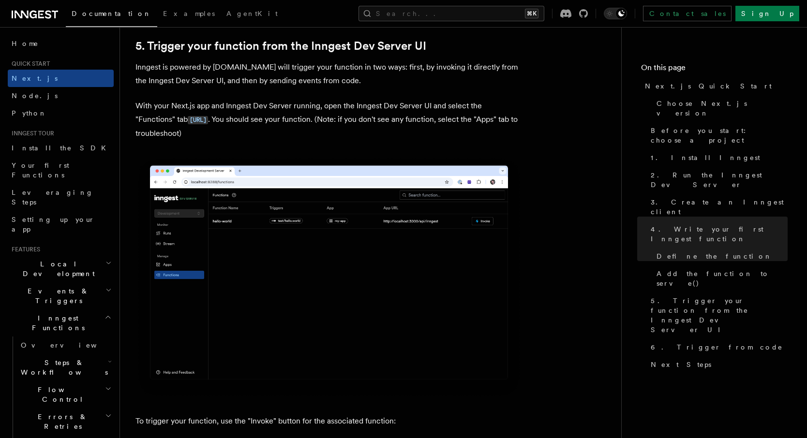
scroll to position [2249, 0]
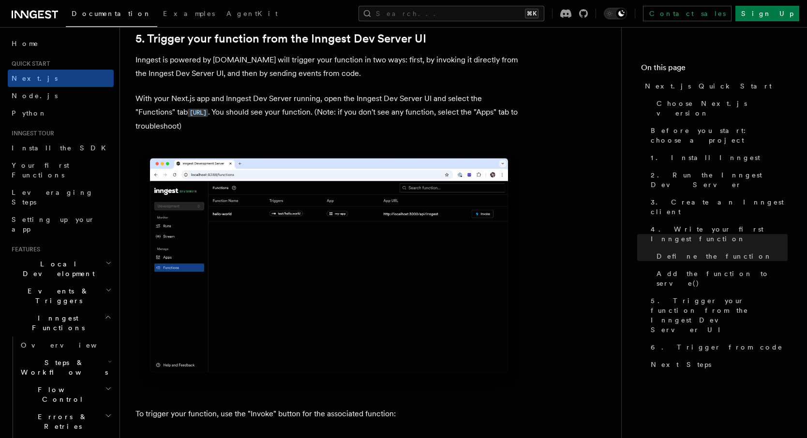
click at [299, 104] on p "With your Next.js app and Inngest Dev Server running, open the Inngest Dev Serv…" at bounding box center [328, 112] width 387 height 41
click at [300, 117] on p "With your Next.js app and Inngest Dev Server running, open the Inngest Dev Serv…" at bounding box center [328, 112] width 387 height 41
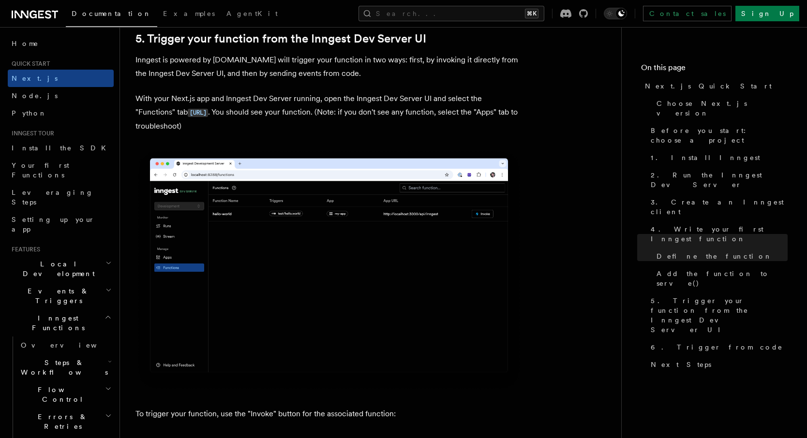
click at [293, 117] on p "With your Next.js app and Inngest Dev Server running, open the Inngest Dev Serv…" at bounding box center [328, 112] width 387 height 41
click at [270, 115] on p "With your Next.js app and Inngest Dev Server running, open the Inngest Dev Serv…" at bounding box center [328, 112] width 387 height 41
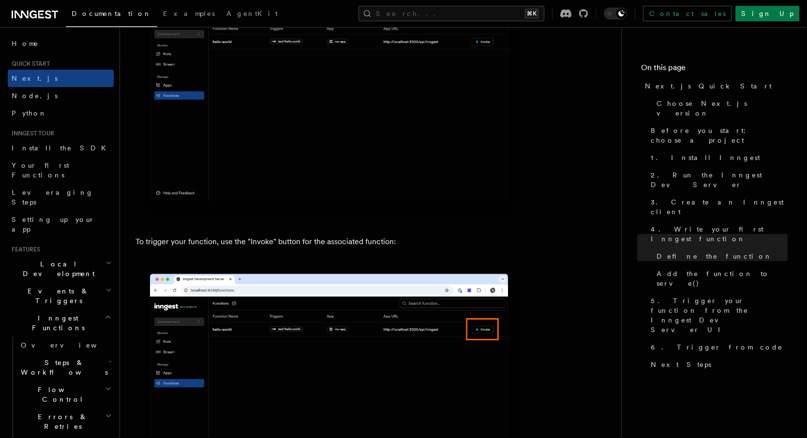
scroll to position [2501, 0]
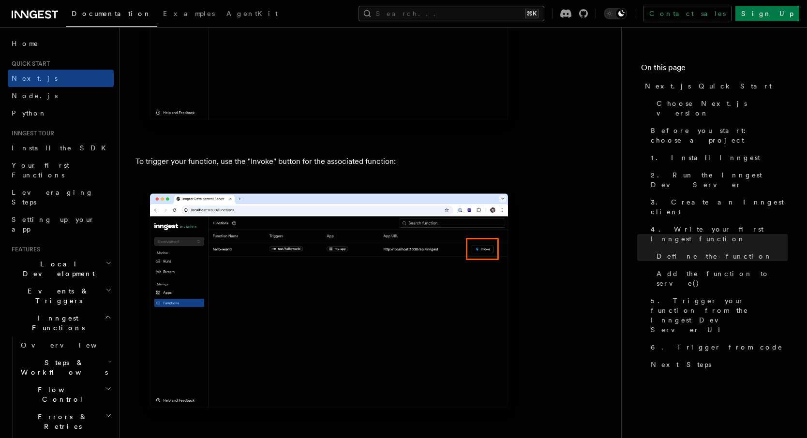
click at [264, 163] on p "To trigger your function, use the "Invoke" button for the associated function:" at bounding box center [328, 162] width 387 height 14
click at [292, 163] on p "To trigger your function, use the "Invoke" button for the associated function:" at bounding box center [328, 162] width 387 height 14
click at [350, 163] on p "To trigger your function, use the "Invoke" button for the associated function:" at bounding box center [328, 162] width 387 height 14
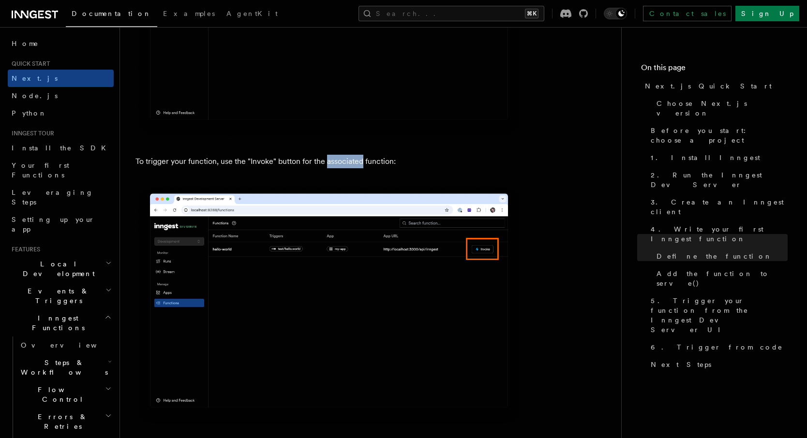
click at [350, 163] on p "To trigger your function, use the "Invoke" button for the associated function:" at bounding box center [328, 162] width 387 height 14
click at [280, 163] on p "To trigger your function, use the "Invoke" button for the associated function:" at bounding box center [328, 162] width 387 height 14
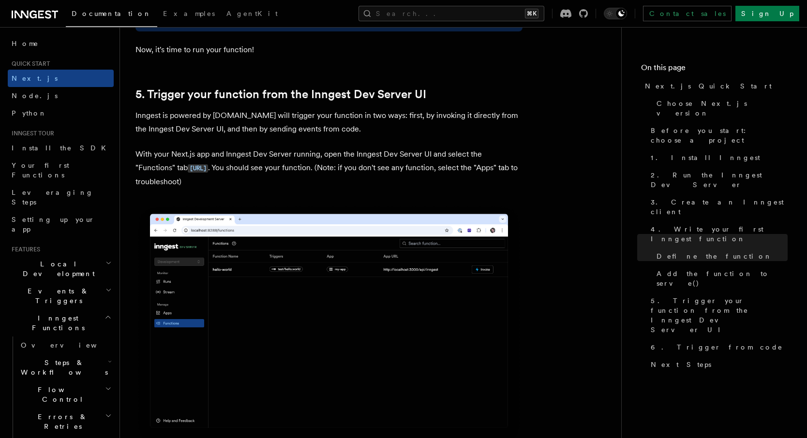
scroll to position [2146, 0]
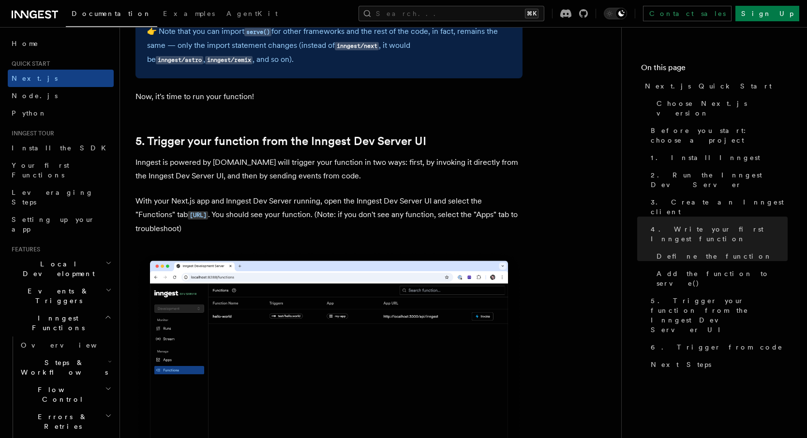
click at [280, 164] on p "Inngest is powered by [DOMAIN_NAME] will trigger your function in two ways: fir…" at bounding box center [328, 169] width 387 height 27
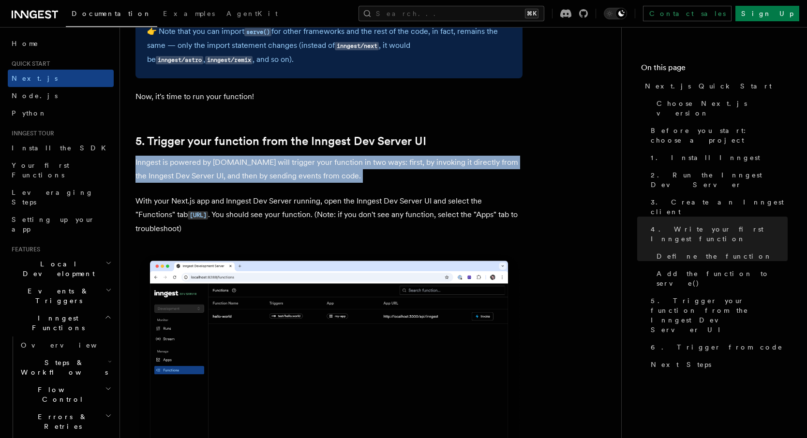
click at [280, 164] on p "Inngest is powered by [DOMAIN_NAME] will trigger your function in two ways: fir…" at bounding box center [328, 169] width 387 height 27
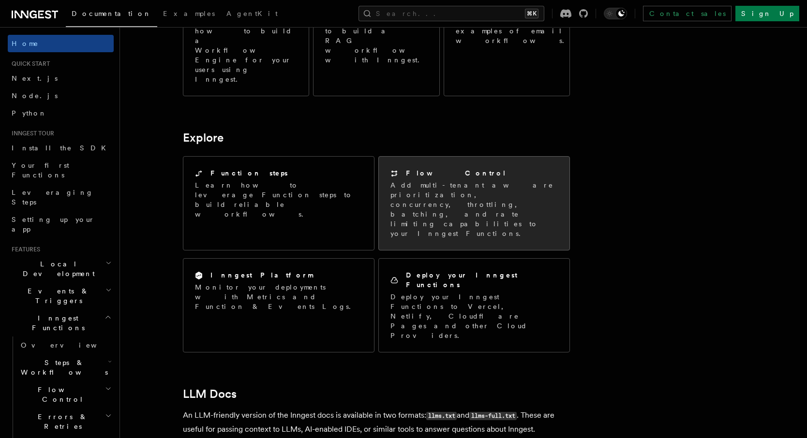
scroll to position [796, 0]
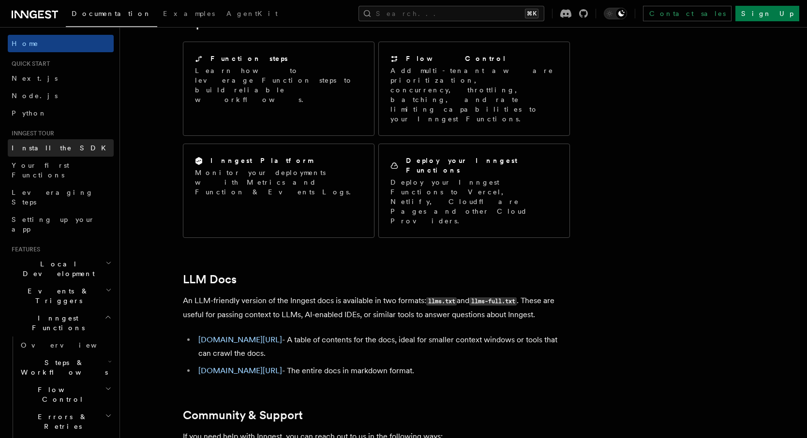
click at [70, 146] on link "Install the SDK" at bounding box center [61, 147] width 106 height 17
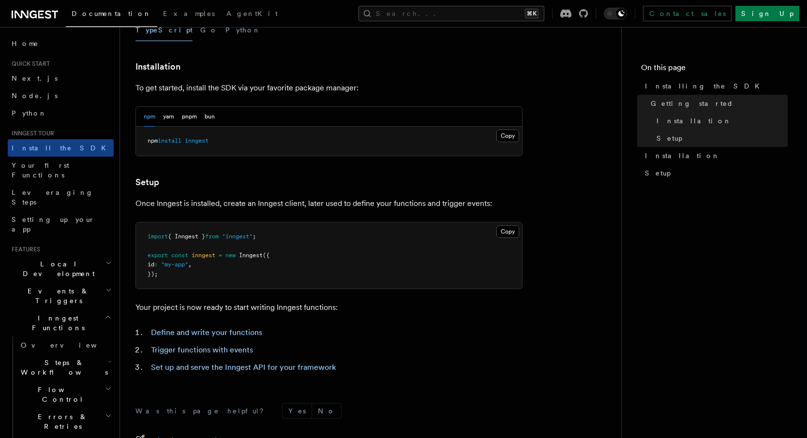
scroll to position [366, 0]
